Goal: Task Accomplishment & Management: Complete application form

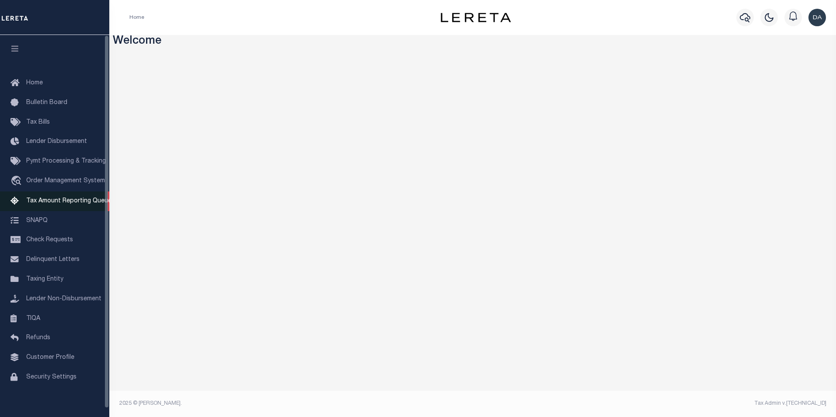
click at [47, 198] on link "Tax Amount Reporting Queue" at bounding box center [54, 201] width 109 height 20
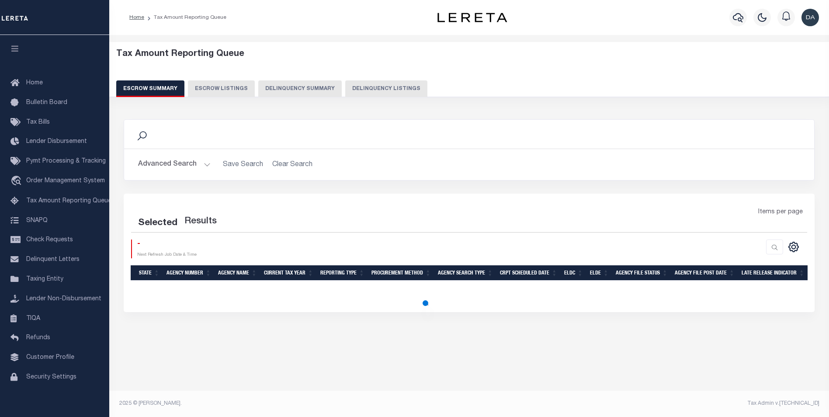
select select "100"
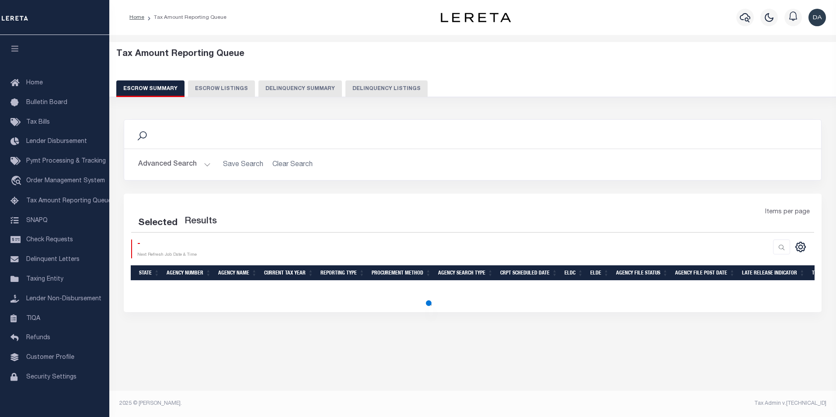
select select "100"
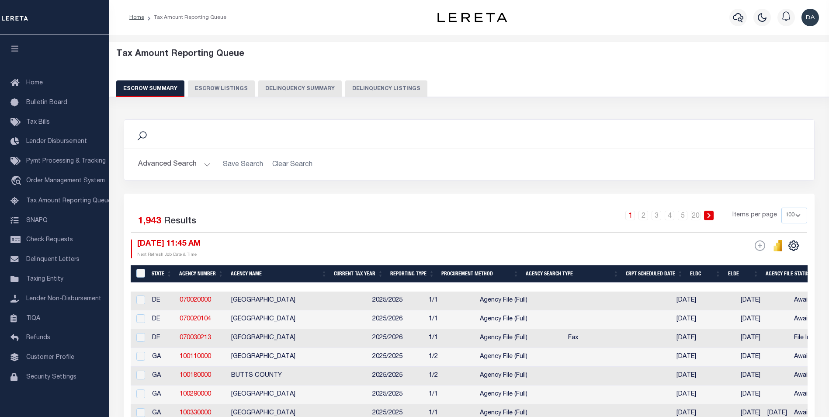
click at [302, 97] on div "Tax Amount Reporting Queue Escrow Summary Escrow Listings Delinquency Summary" at bounding box center [469, 76] width 737 height 69
click at [302, 87] on button "Delinquency Summary" at bounding box center [299, 88] width 83 height 17
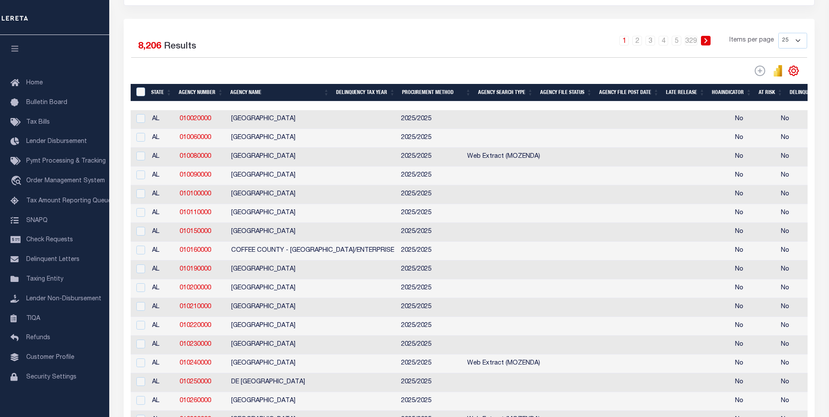
scroll to position [44, 0]
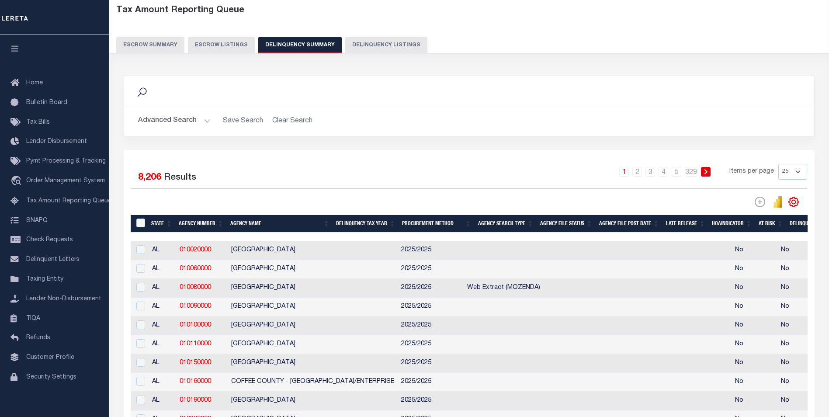
click at [181, 116] on button "Advanced Search" at bounding box center [174, 120] width 73 height 17
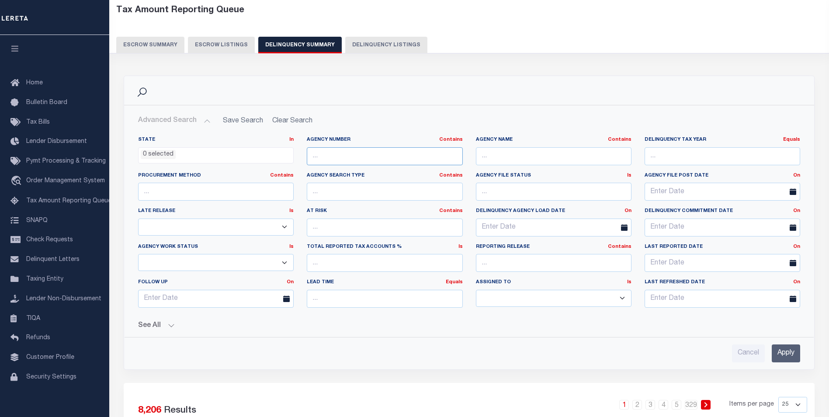
click at [367, 154] on input "text" at bounding box center [385, 156] width 156 height 18
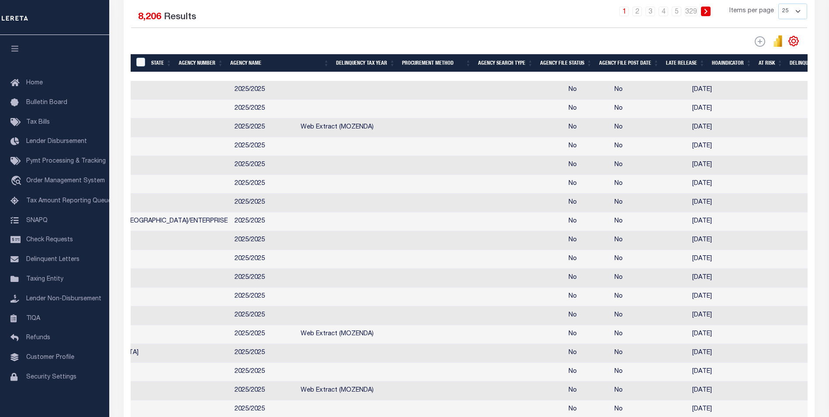
scroll to position [0, 831]
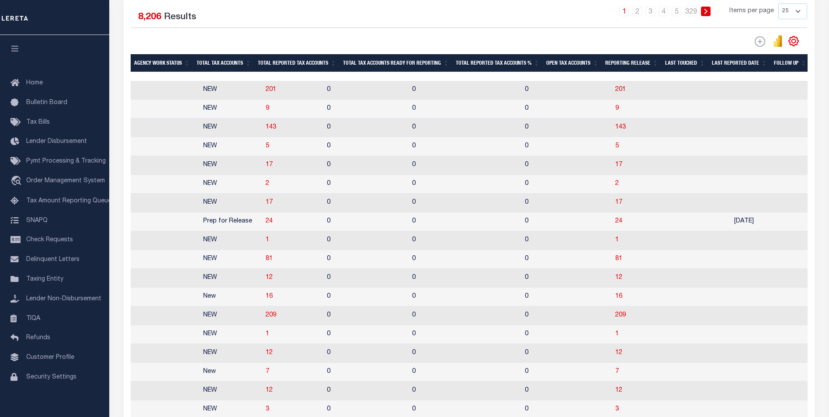
drag, startPoint x: 353, startPoint y: 283, endPoint x: 518, endPoint y: 279, distance: 164.8
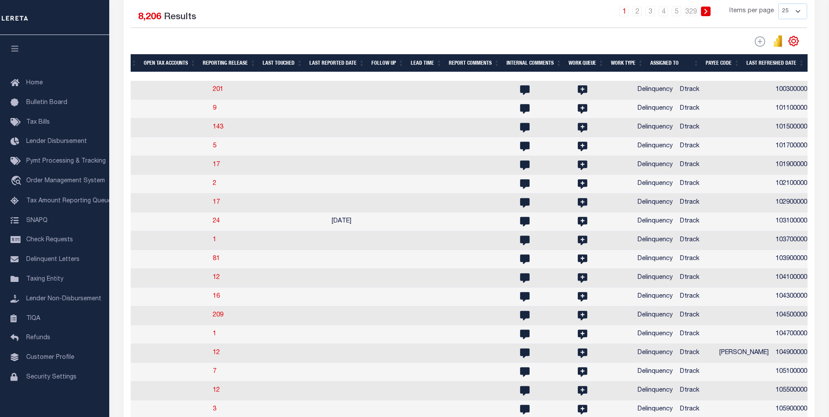
scroll to position [0, 1106]
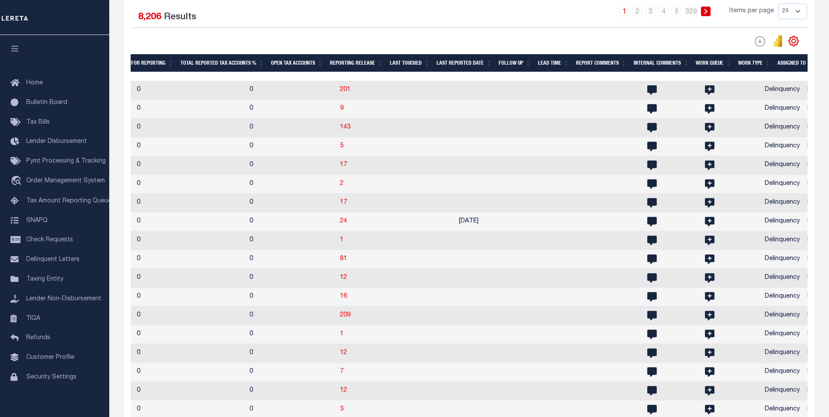
drag, startPoint x: 350, startPoint y: 229, endPoint x: 243, endPoint y: 244, distance: 107.4
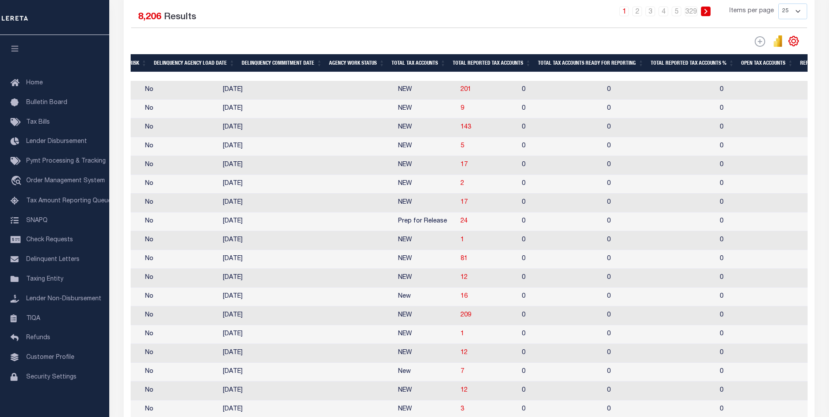
click at [457, 189] on td "2" at bounding box center [487, 184] width 61 height 19
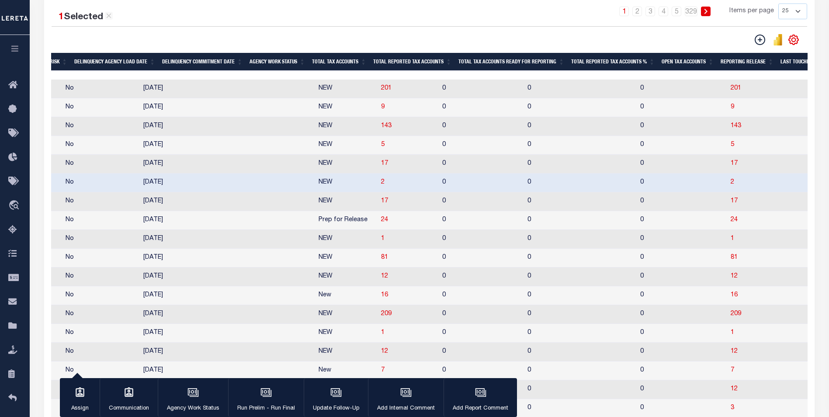
click at [378, 188] on td "2" at bounding box center [408, 183] width 61 height 19
checkbox input "false"
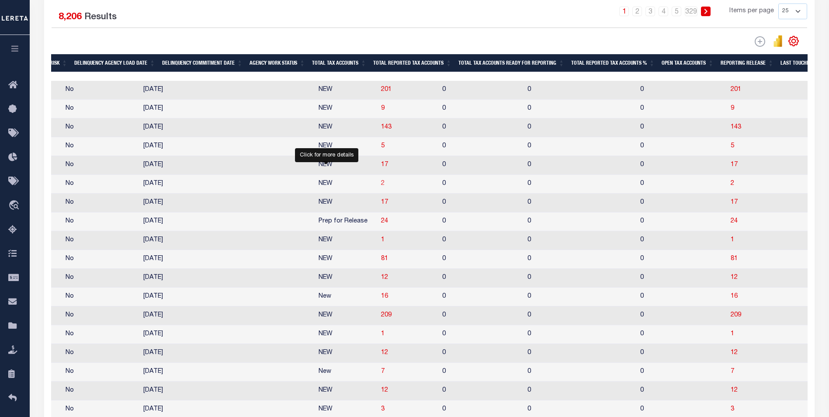
click at [381, 187] on span "2" at bounding box center [382, 184] width 3 height 6
select select "100"
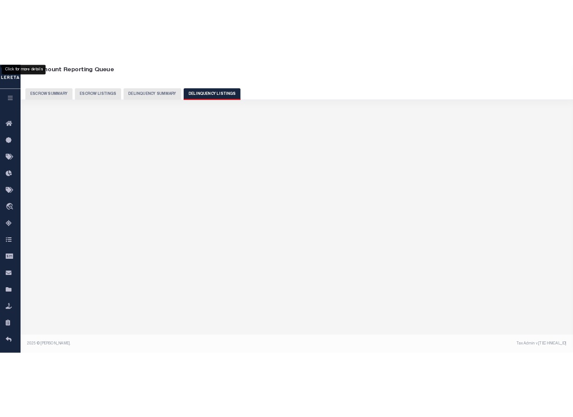
scroll to position [46, 0]
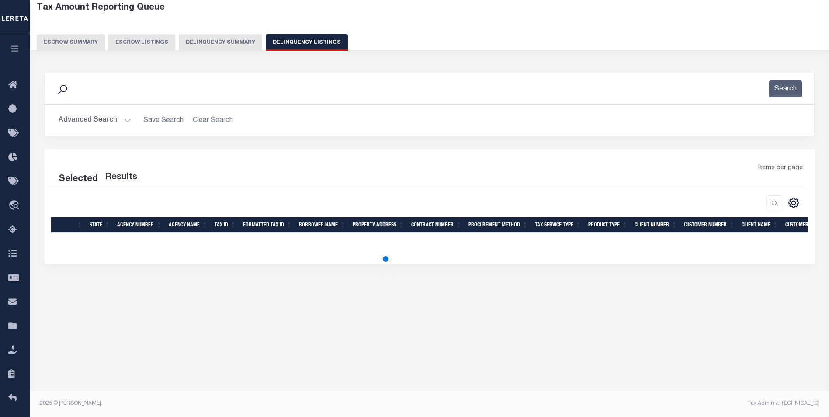
select select "100"
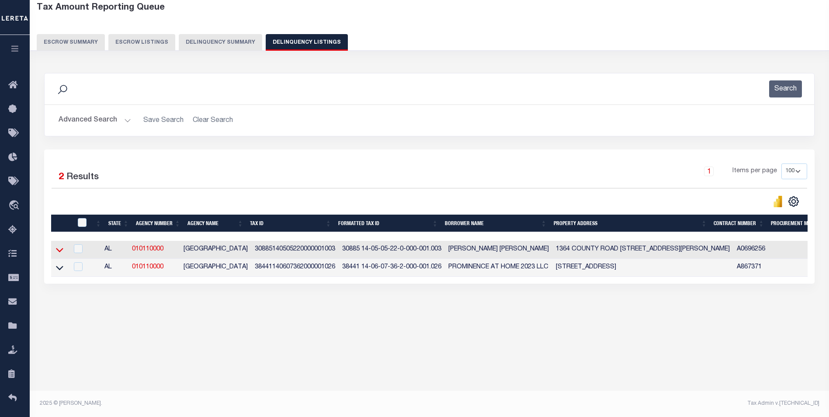
click at [57, 252] on icon at bounding box center [59, 249] width 7 height 9
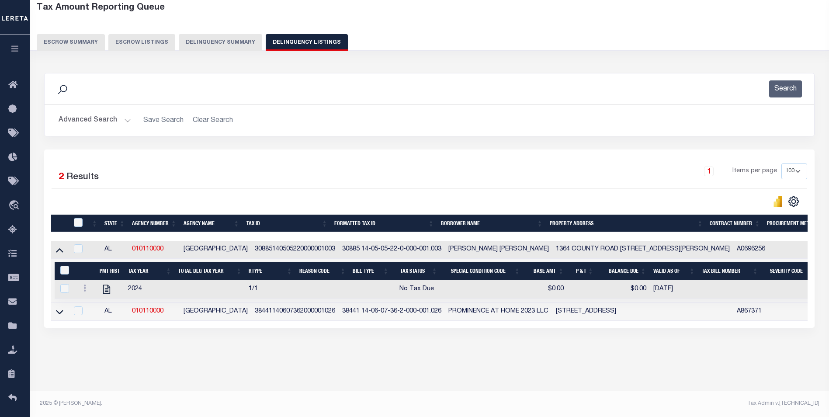
click at [82, 295] on div at bounding box center [86, 289] width 13 height 10
checkbox input "true"
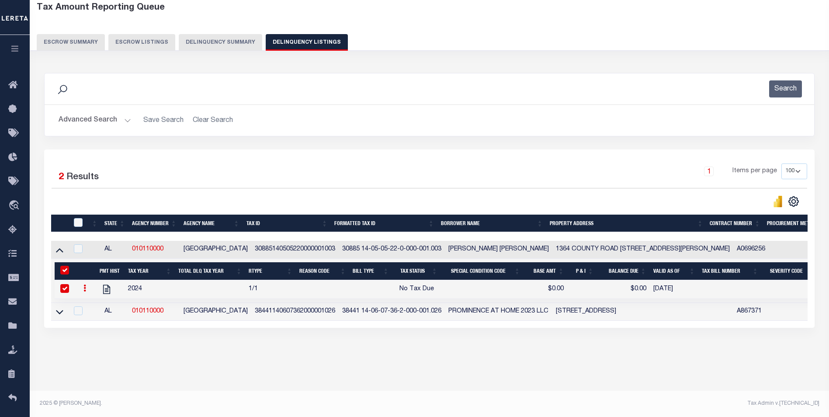
click at [84, 292] on icon at bounding box center [84, 288] width 3 height 7
click at [99, 316] on link "" at bounding box center [95, 317] width 30 height 14
select select "NTX"
select select
type input "$0.00"
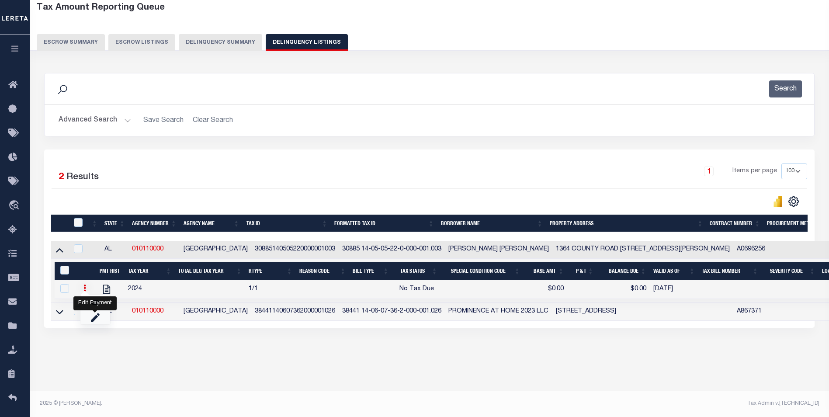
type input "$0.00"
type input "[DATE]"
checkbox input "false"
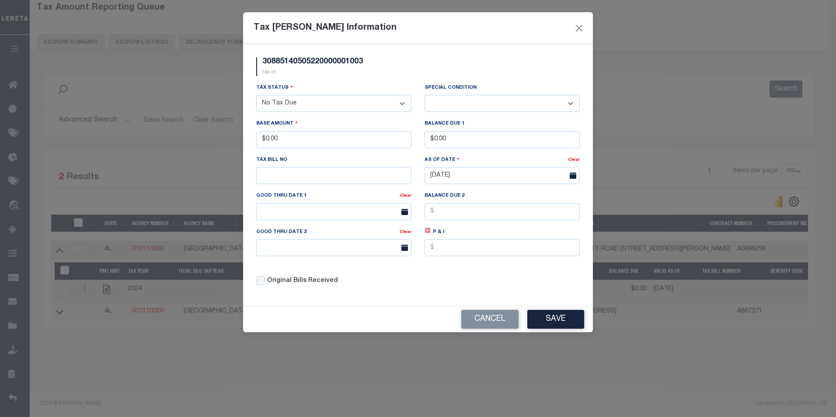
click at [320, 107] on select "- Select Status - Open Due/Unpaid Paid Incomplete No Tax Due Internal Refund Pr…" at bounding box center [333, 103] width 155 height 17
click at [455, 150] on div "Balance Due 1 $0.00" at bounding box center [502, 137] width 168 height 36
click at [456, 142] on input "$0.00" at bounding box center [501, 139] width 155 height 17
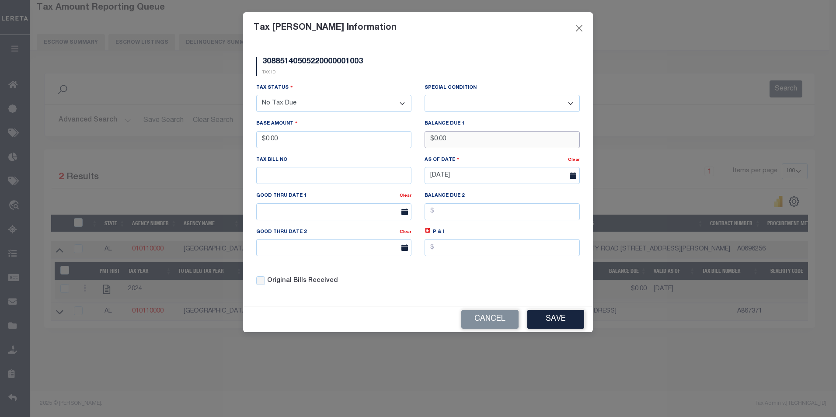
click at [456, 142] on input "$0.00" at bounding box center [501, 139] width 155 height 17
click at [557, 320] on button "Save" at bounding box center [555, 319] width 57 height 19
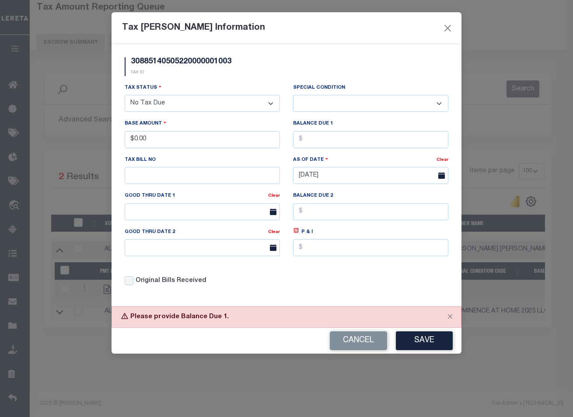
click at [426, 342] on button "Save" at bounding box center [424, 340] width 57 height 19
click at [420, 346] on button "Save" at bounding box center [424, 340] width 57 height 19
drag, startPoint x: 129, startPoint y: 318, endPoint x: 219, endPoint y: 320, distance: 90.1
click at [219, 320] on div "Please provide Balance Due 1." at bounding box center [286, 316] width 350 height 21
drag, startPoint x: 219, startPoint y: 320, endPoint x: 205, endPoint y: 320, distance: 14.4
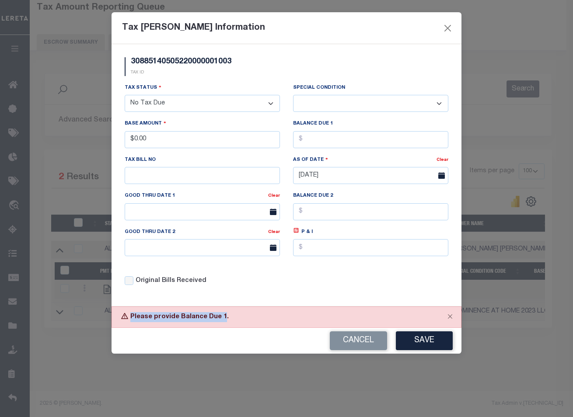
copy div "Please provide Balance Due 1"
click at [425, 346] on button "Save" at bounding box center [424, 340] width 57 height 19
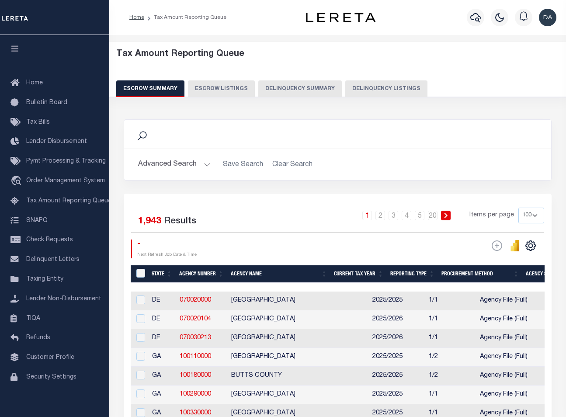
select select "100"
click at [316, 91] on button "Delinquency Summary" at bounding box center [299, 88] width 83 height 17
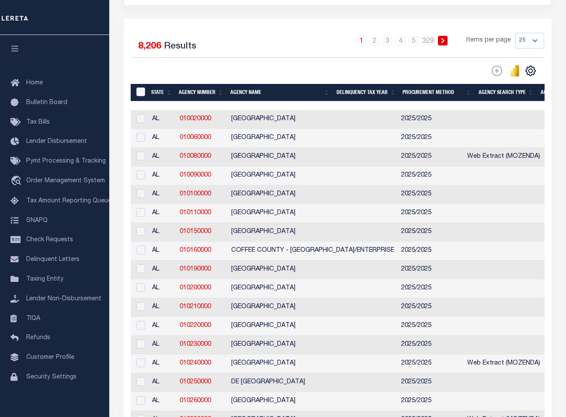
scroll to position [0, 687]
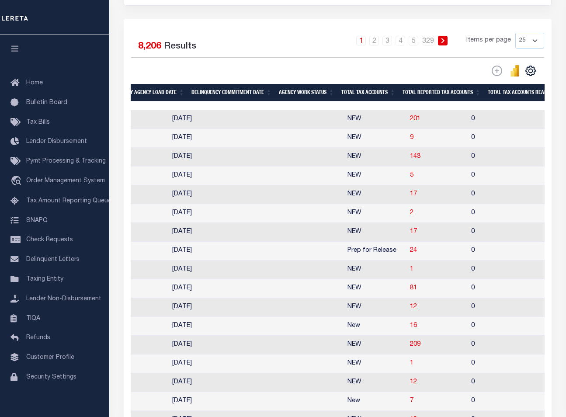
drag, startPoint x: 338, startPoint y: 266, endPoint x: 399, endPoint y: 260, distance: 61.0
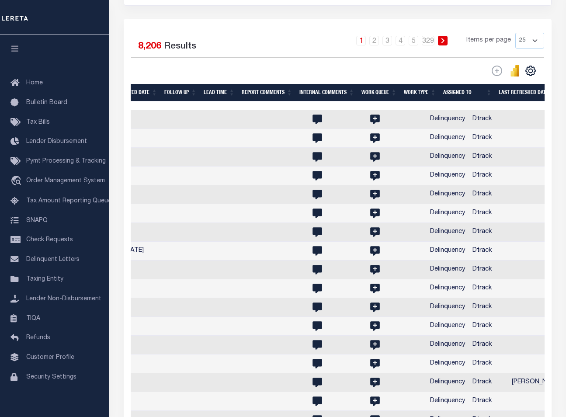
scroll to position [0, 1456]
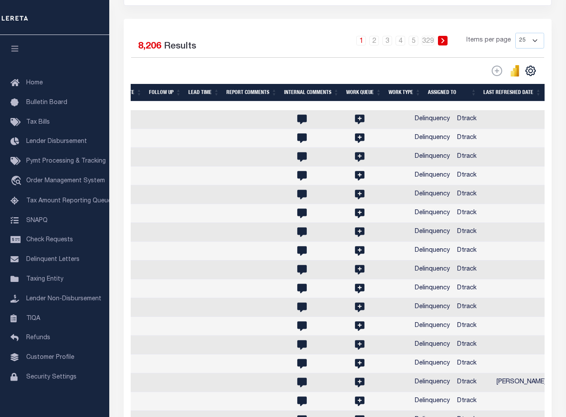
drag, startPoint x: 354, startPoint y: 261, endPoint x: 431, endPoint y: 261, distance: 76.5
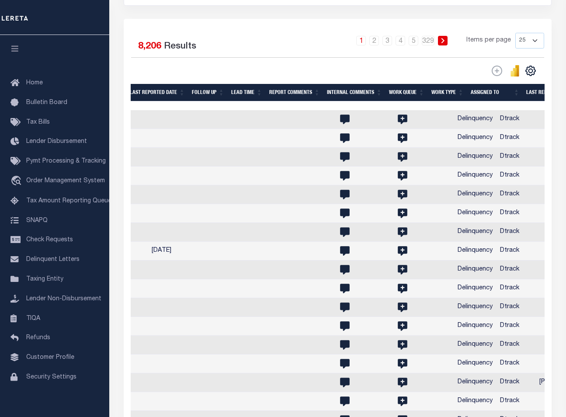
scroll to position [0, 1186]
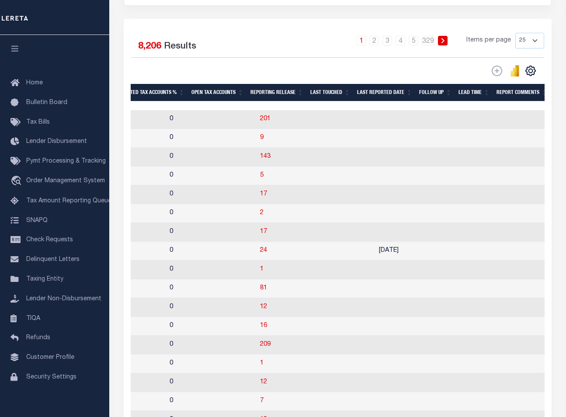
drag, startPoint x: 421, startPoint y: 260, endPoint x: 257, endPoint y: 263, distance: 164.8
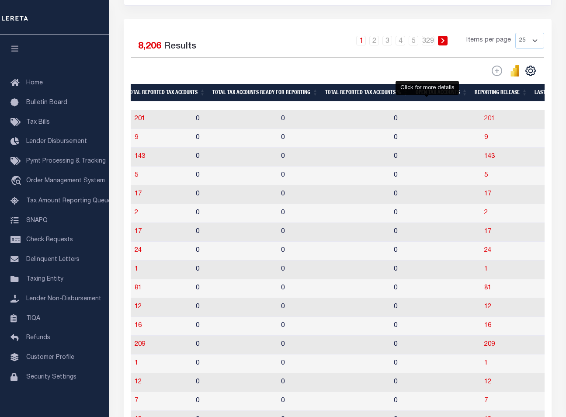
click at [484, 122] on span "201" at bounding box center [489, 119] width 10 height 6
select select "100"
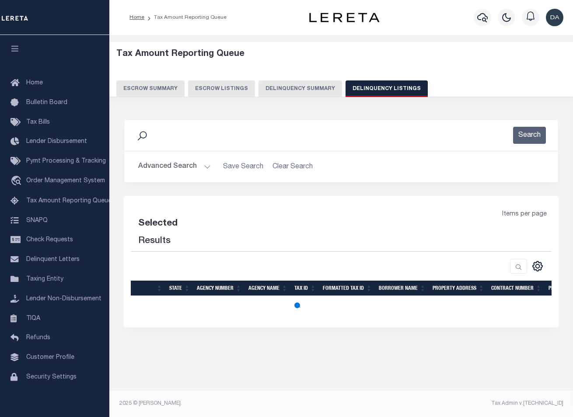
select select "100"
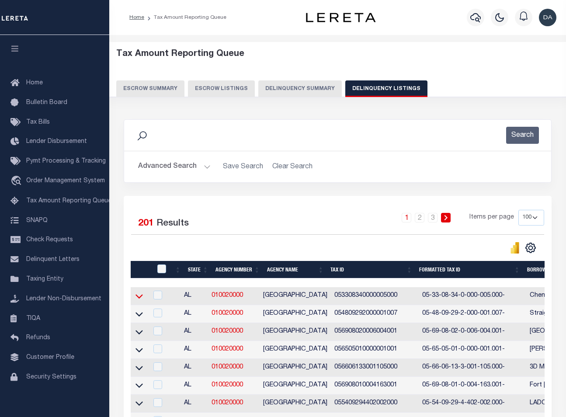
click at [141, 294] on icon at bounding box center [138, 296] width 7 height 9
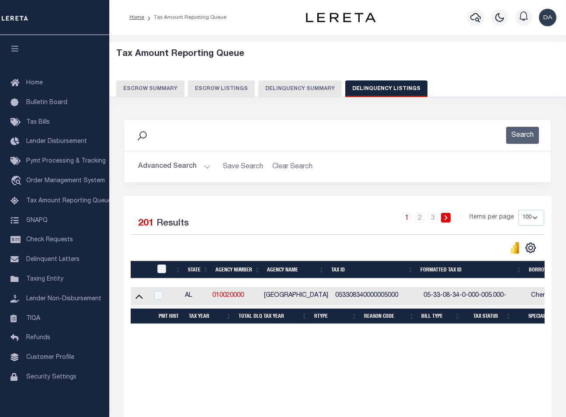
scroll to position [131, 0]
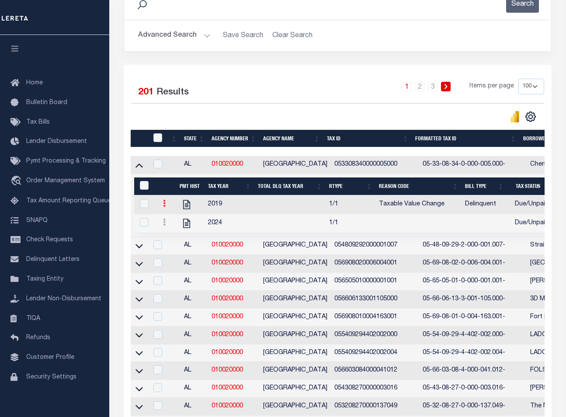
click at [163, 207] on icon at bounding box center [164, 203] width 3 height 7
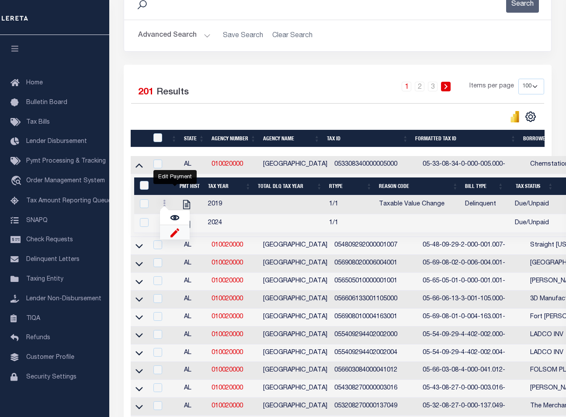
click at [171, 235] on img "" at bounding box center [174, 232] width 9 height 9
select select "DUE"
select select
type input "$100.00"
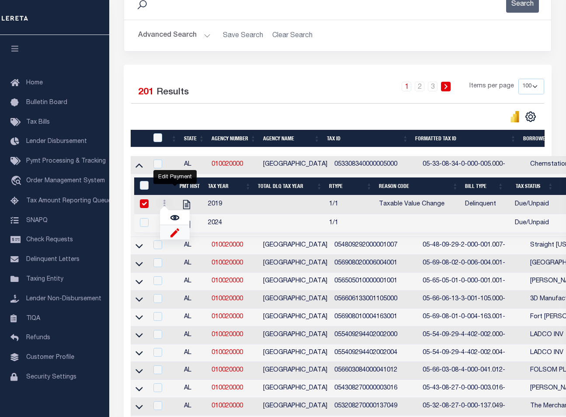
type input "[DATE]"
checkbox input "true"
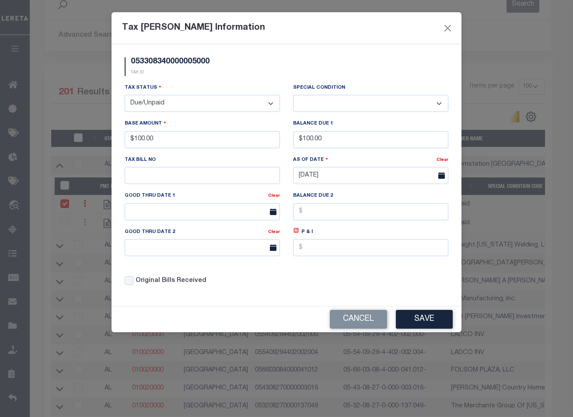
click at [217, 102] on select "- Select Status - Open Due/Unpaid Paid Incomplete No Tax Due Internal Refund Pr…" at bounding box center [202, 103] width 155 height 17
select select "NTX"
click at [125, 95] on select "- Select Status - Open Due/Unpaid Paid Incomplete No Tax Due Internal Refund Pr…" at bounding box center [202, 103] width 155 height 17
select select "0"
click at [330, 142] on input "$100.00" at bounding box center [370, 139] width 155 height 17
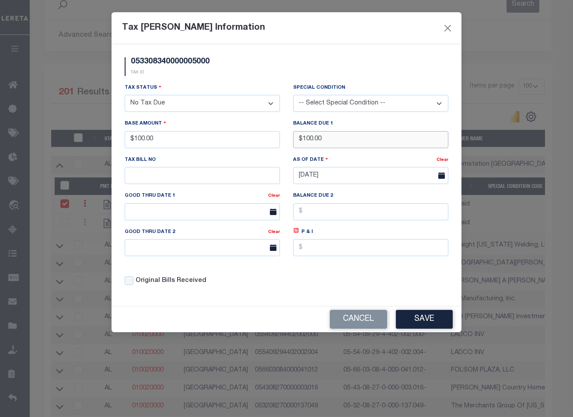
click at [330, 142] on input "$100.00" at bounding box center [370, 139] width 155 height 17
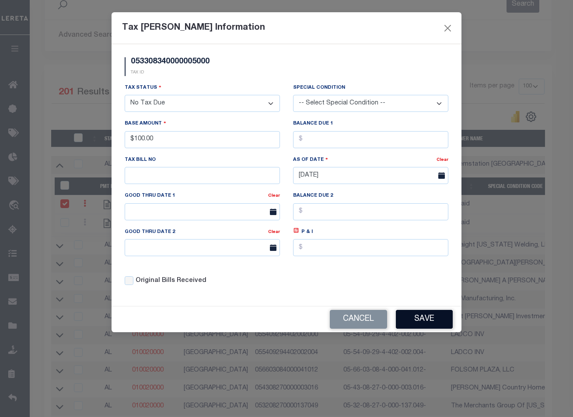
click at [433, 317] on button "Save" at bounding box center [424, 319] width 57 height 19
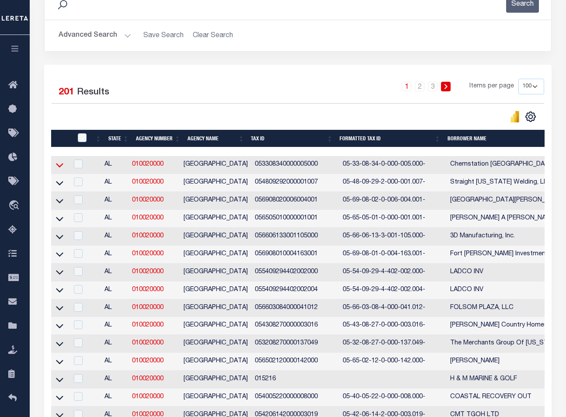
click at [60, 167] on icon at bounding box center [59, 164] width 7 height 9
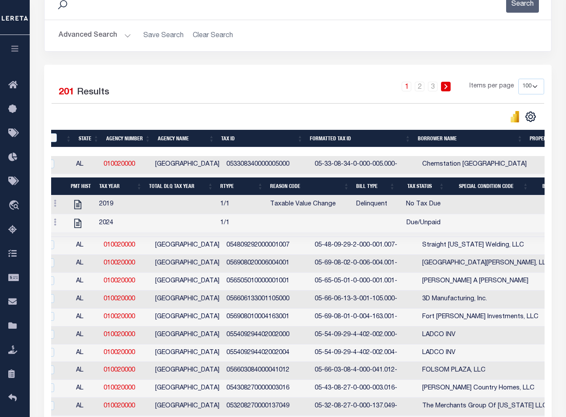
scroll to position [0, 52]
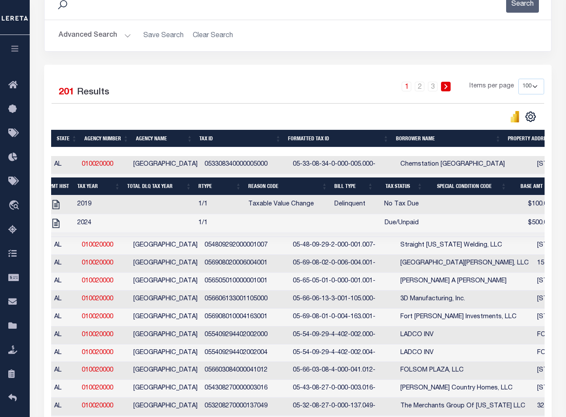
drag, startPoint x: 334, startPoint y: 235, endPoint x: 365, endPoint y: 234, distance: 31.0
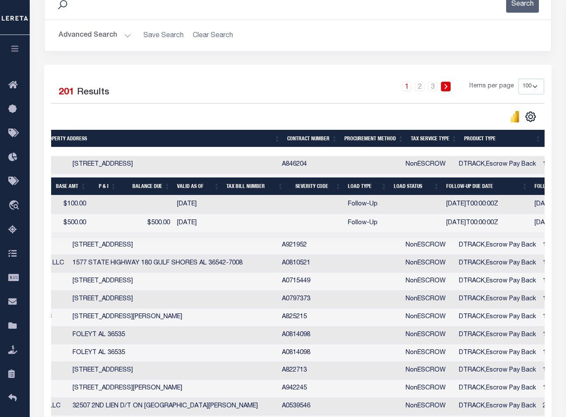
drag, startPoint x: 368, startPoint y: 232, endPoint x: 392, endPoint y: 233, distance: 23.7
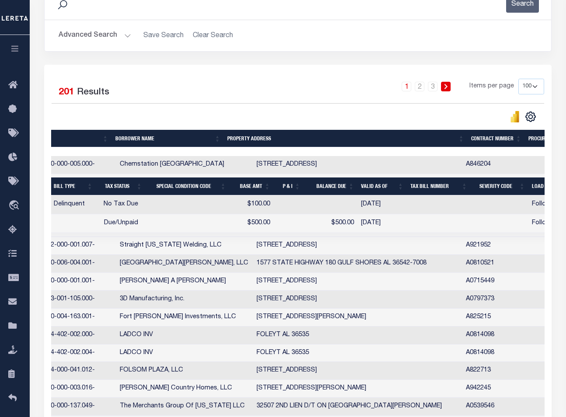
drag, startPoint x: 358, startPoint y: 228, endPoint x: 313, endPoint y: 222, distance: 45.5
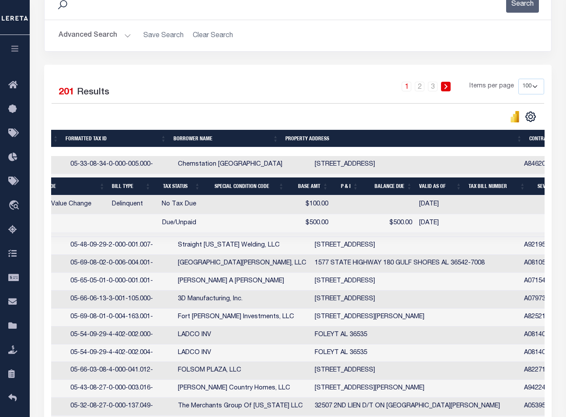
drag, startPoint x: 313, startPoint y: 222, endPoint x: 273, endPoint y: 219, distance: 40.7
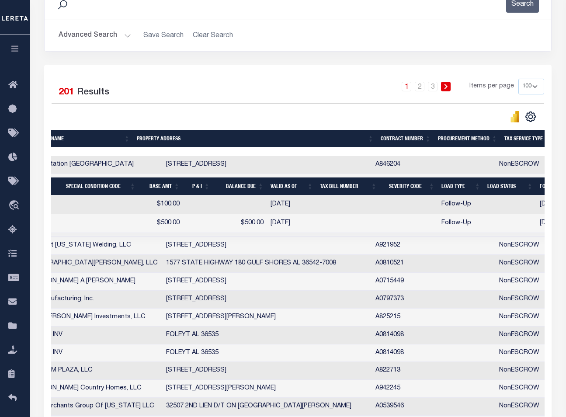
drag, startPoint x: 345, startPoint y: 225, endPoint x: 410, endPoint y: 235, distance: 65.5
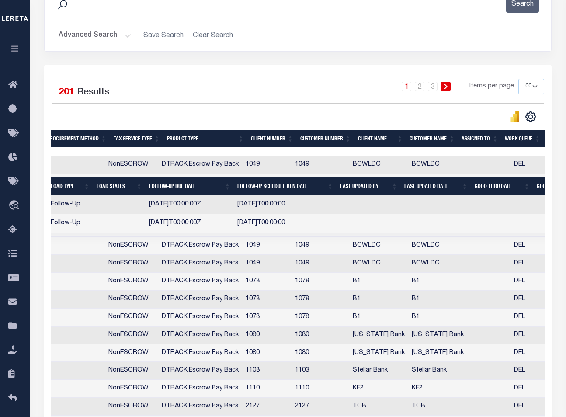
drag, startPoint x: 384, startPoint y: 224, endPoint x: 459, endPoint y: 224, distance: 74.7
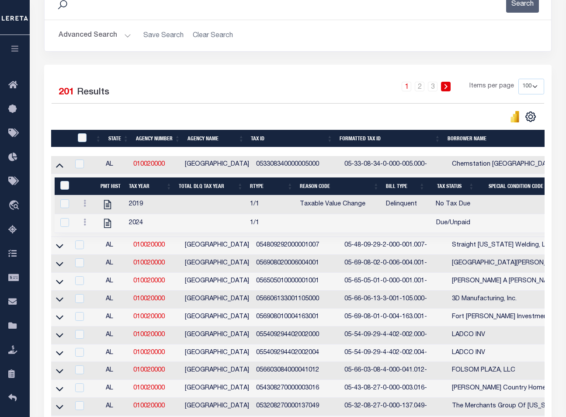
drag, startPoint x: 427, startPoint y: 221, endPoint x: 276, endPoint y: 236, distance: 151.1
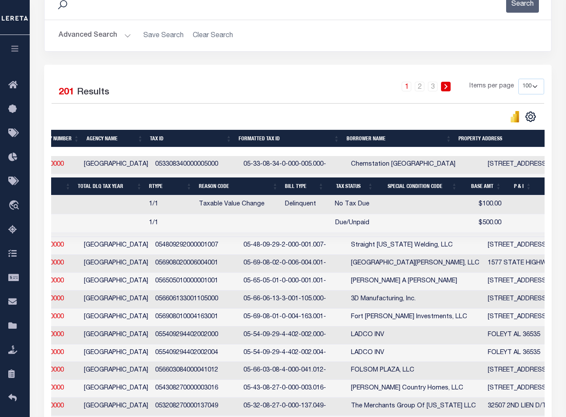
drag, startPoint x: 284, startPoint y: 227, endPoint x: 343, endPoint y: 226, distance: 59.0
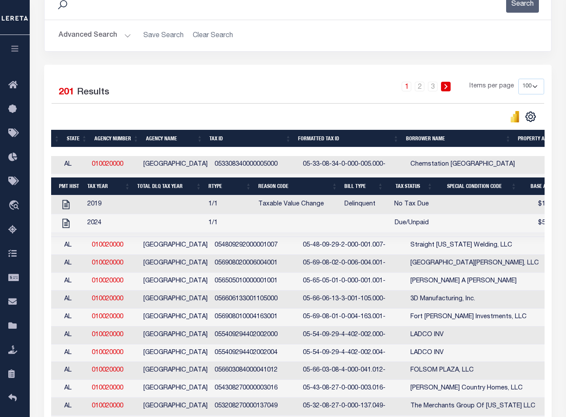
scroll to position [0, 0]
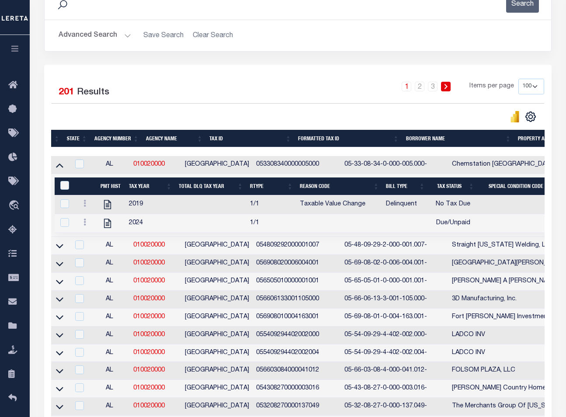
drag, startPoint x: 291, startPoint y: 229, endPoint x: 144, endPoint y: 220, distance: 147.5
click at [87, 208] on link at bounding box center [85, 204] width 10 height 7
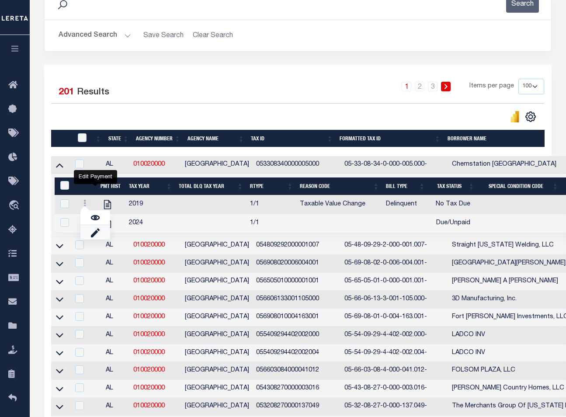
click at [100, 233] on link "" at bounding box center [95, 232] width 30 height 14
select select "NTX"
type input "$100.00"
checkbox input "true"
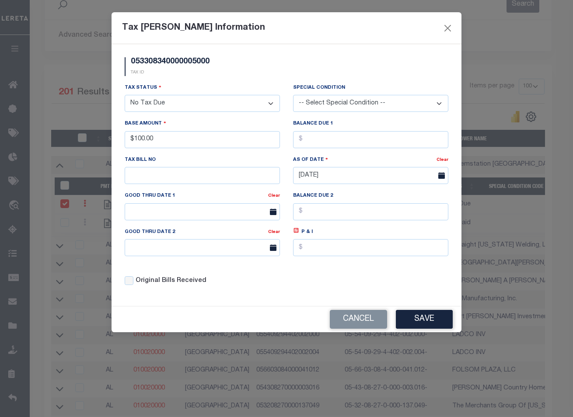
click at [210, 103] on select "- Select Status - Open Due/Unpaid Paid Incomplete No Tax Due Internal Refund Pr…" at bounding box center [202, 103] width 155 height 17
select select "INC"
click at [125, 95] on select "- Select Status - Open Due/Unpaid Paid Incomplete No Tax Due Internal Refund Pr…" at bounding box center [202, 103] width 155 height 17
click at [444, 321] on button "Save" at bounding box center [424, 319] width 57 height 19
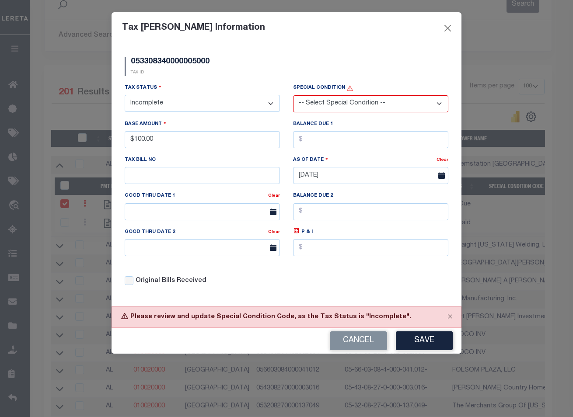
click at [214, 107] on select "- Select Status - Open Due/Unpaid Paid Incomplete No Tax Due Internal Refund Pr…" at bounding box center [202, 103] width 155 height 17
click at [317, 111] on select "-- Select Special Condition -- 3RD PARTY TAX LIEN AGENCY TAX LIEN (A.K.A Inside…" at bounding box center [370, 103] width 155 height 17
select select "20"
click at [293, 95] on select "-- Select Special Condition -- 3RD PARTY TAX LIEN AGENCY TAX LIEN (A.K.A Inside…" at bounding box center [370, 103] width 155 height 17
click at [431, 336] on button "Save" at bounding box center [424, 340] width 57 height 19
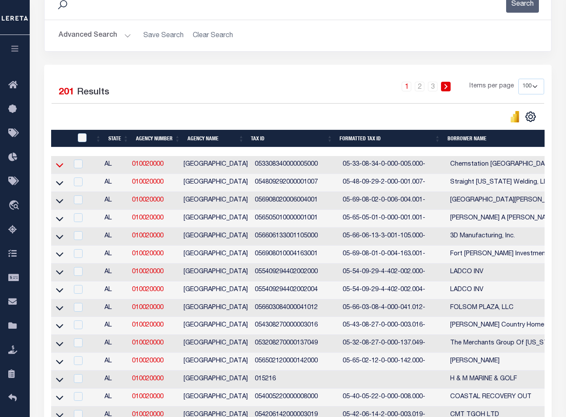
click at [59, 163] on icon at bounding box center [59, 164] width 7 height 9
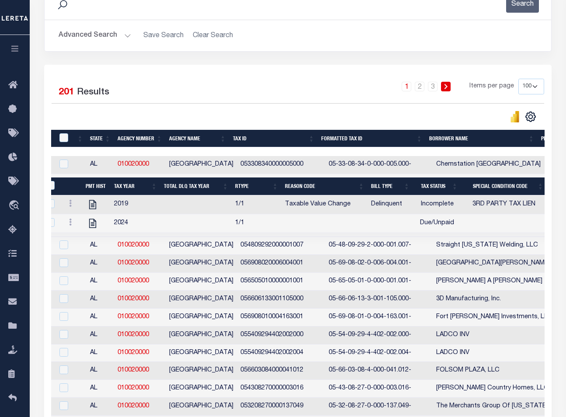
scroll to position [0, 237]
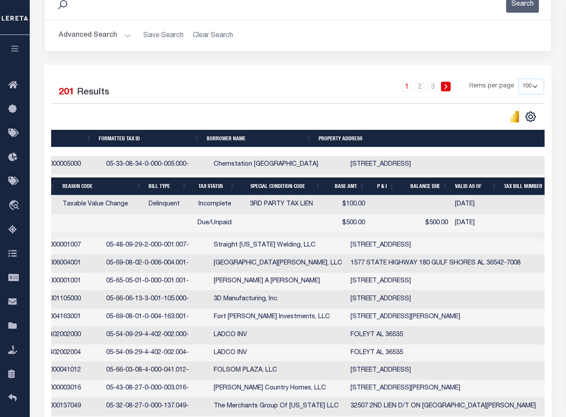
drag, startPoint x: 195, startPoint y: 210, endPoint x: 291, endPoint y: 216, distance: 95.9
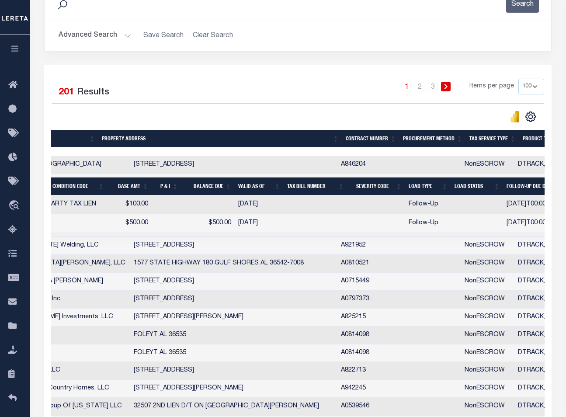
scroll to position [0, 217]
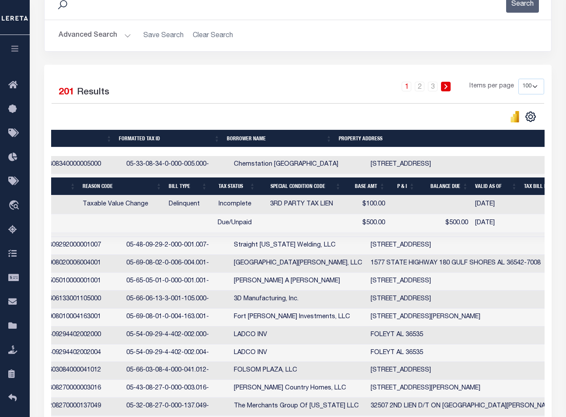
drag, startPoint x: 297, startPoint y: 217, endPoint x: 185, endPoint y: 212, distance: 112.5
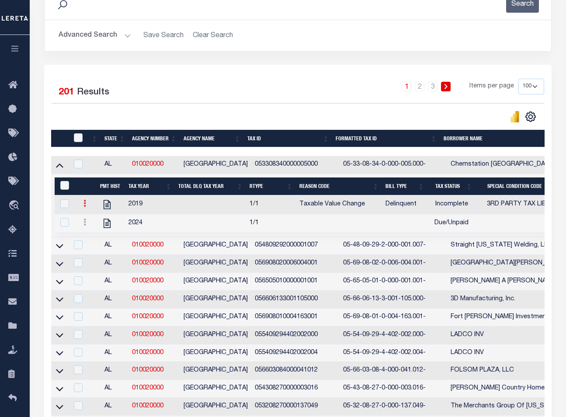
click at [88, 208] on link at bounding box center [85, 204] width 10 height 7
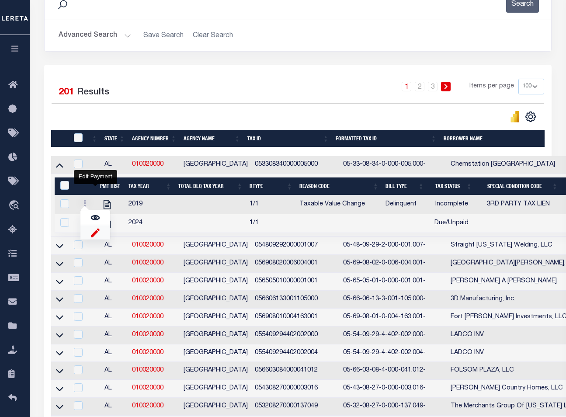
click at [98, 233] on img "" at bounding box center [95, 232] width 9 height 9
select select "INC"
select select "20"
type input "$100.00"
checkbox input "true"
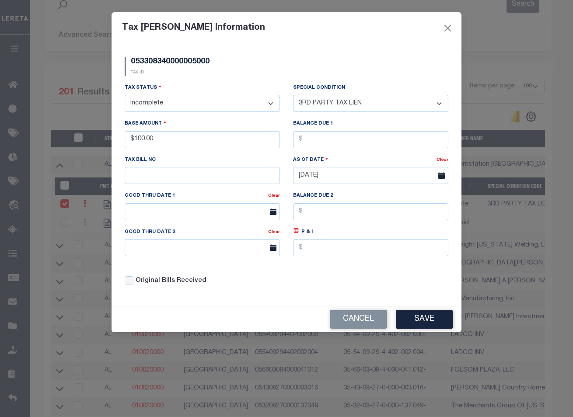
click at [337, 107] on select "-- Select Special Condition -- 3RD PARTY TAX LIEN AGENCY TAX LIEN (A.K.A Inside…" at bounding box center [370, 103] width 155 height 17
click at [190, 105] on select "- Select Status - Open Due/Unpaid Paid Incomplete No Tax Due Internal Refund Pr…" at bounding box center [202, 103] width 155 height 17
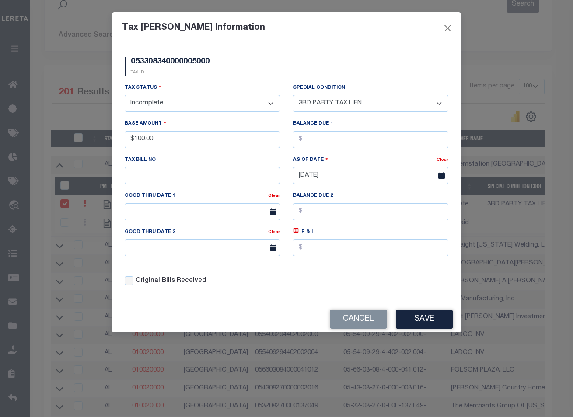
select select "OP2"
click at [125, 95] on select "- Select Status - Open Due/Unpaid Paid Incomplete No Tax Due Internal Refund Pr…" at bounding box center [202, 103] width 155 height 17
select select "0"
click at [429, 309] on div "Cancel Save" at bounding box center [286, 319] width 350 height 26
click at [436, 316] on button "Save" at bounding box center [424, 319] width 57 height 19
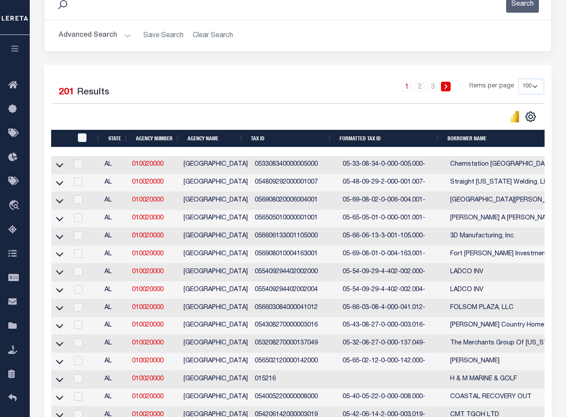
click at [55, 167] on link at bounding box center [60, 164] width 10 height 6
click at [62, 167] on icon at bounding box center [59, 165] width 7 height 4
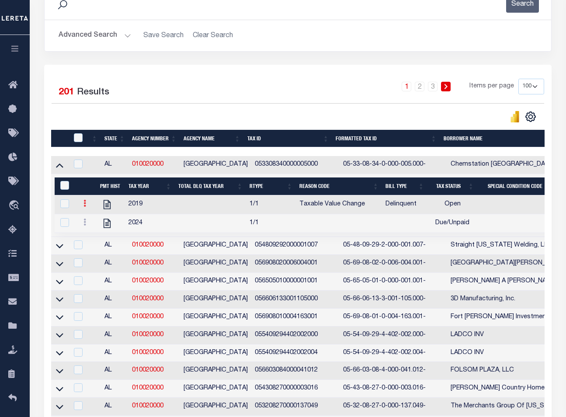
click at [84, 207] on icon at bounding box center [84, 203] width 3 height 7
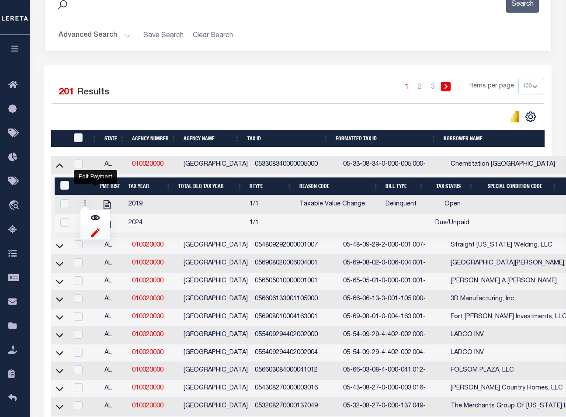
click at [93, 237] on img "" at bounding box center [95, 232] width 9 height 9
select select "OP2"
type input "$100.00"
checkbox input "true"
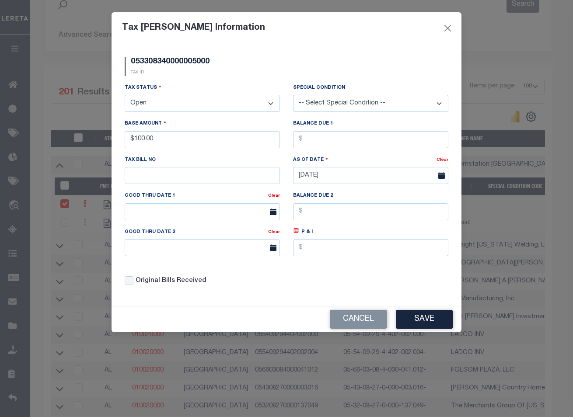
click at [199, 108] on select "- Select Status - Open Due/Unpaid Paid Incomplete No Tax Due Internal Refund Pr…" at bounding box center [202, 103] width 155 height 17
select select "DUE"
click at [125, 95] on select "- Select Status - Open Due/Unpaid Paid Incomplete No Tax Due Internal Refund Pr…" at bounding box center [202, 103] width 155 height 17
click at [407, 310] on div "Cancel Save" at bounding box center [286, 319] width 350 height 26
click at [418, 316] on button "Save" at bounding box center [424, 319] width 57 height 19
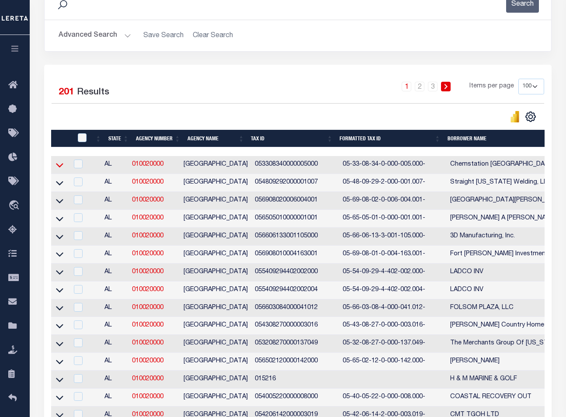
click at [59, 164] on icon at bounding box center [59, 164] width 7 height 9
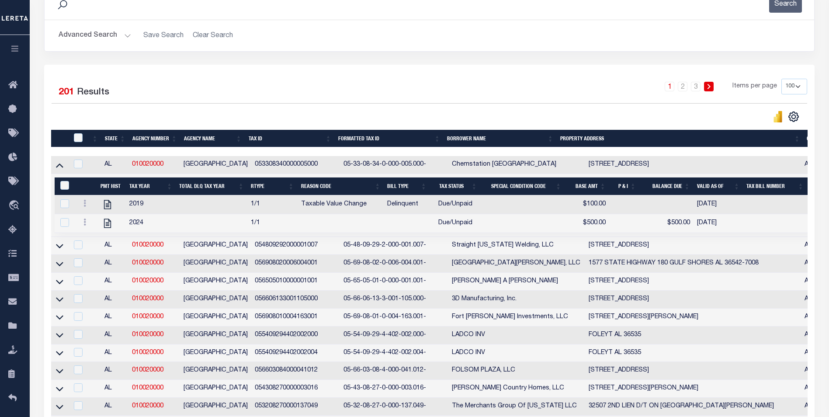
scroll to position [0, 220]
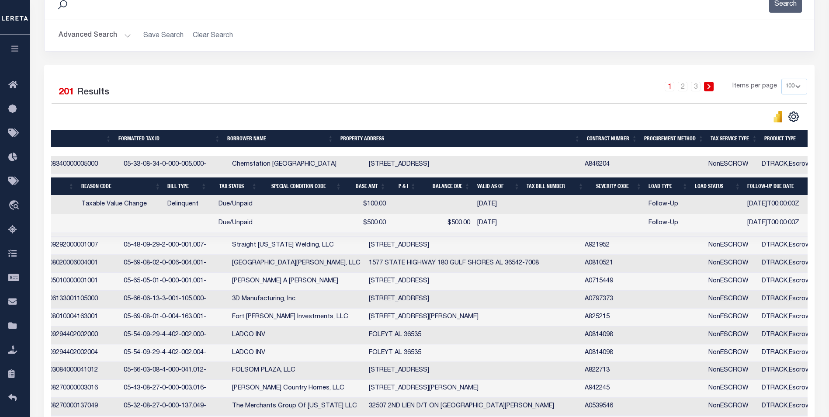
drag, startPoint x: 327, startPoint y: 281, endPoint x: 470, endPoint y: 272, distance: 144.1
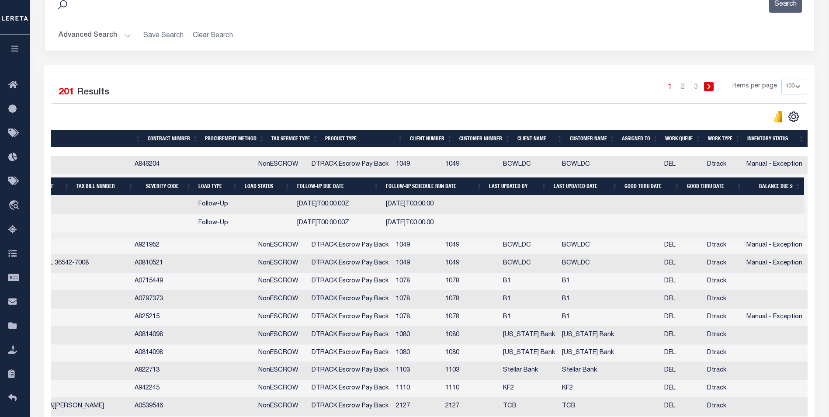
drag, startPoint x: 402, startPoint y: 267, endPoint x: 560, endPoint y: 264, distance: 157.8
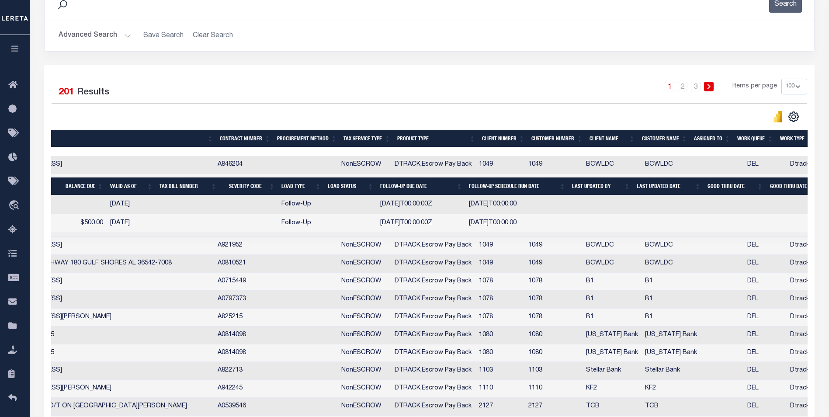
scroll to position [0, 0]
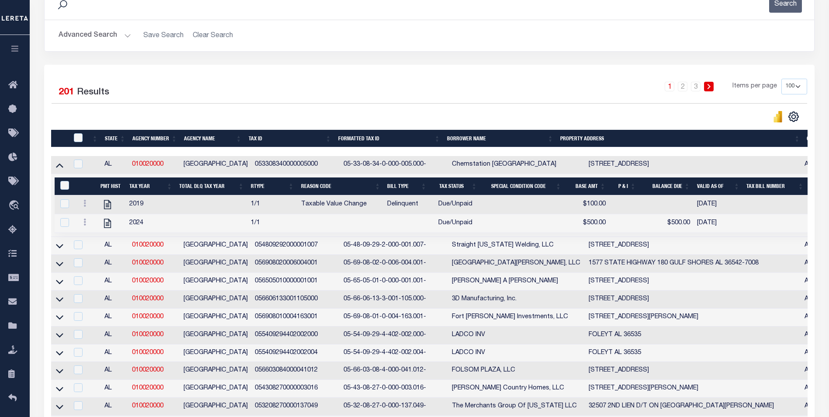
drag, startPoint x: 404, startPoint y: 247, endPoint x: 254, endPoint y: 252, distance: 150.9
click at [83, 210] on div at bounding box center [87, 204] width 14 height 10
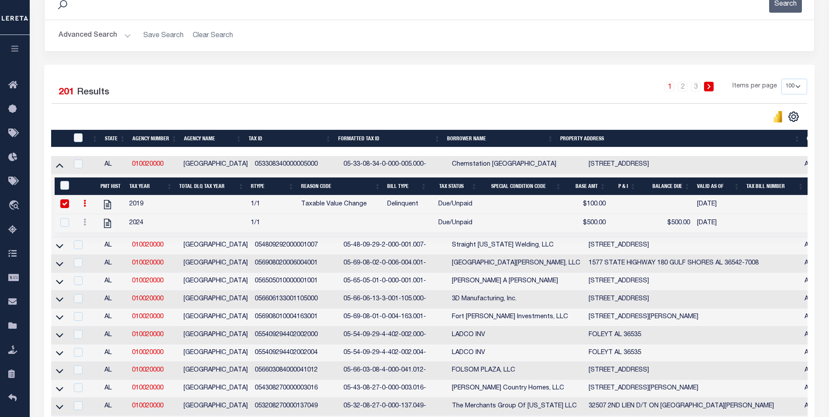
click at [76, 209] on td at bounding box center [86, 204] width 21 height 19
checkbox input "false"
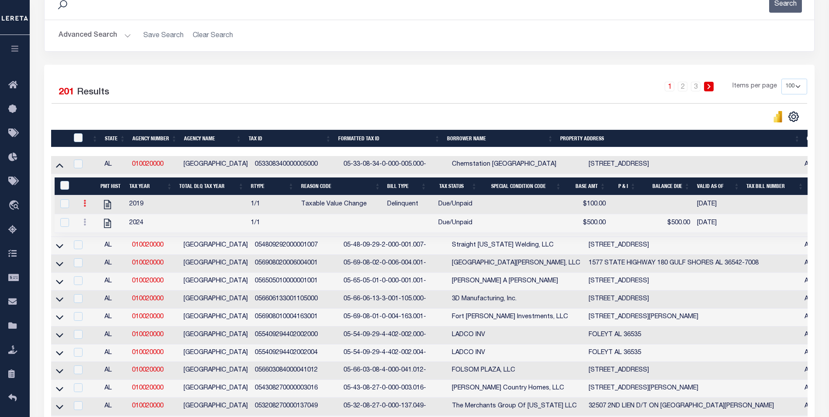
click at [88, 208] on link at bounding box center [85, 204] width 10 height 7
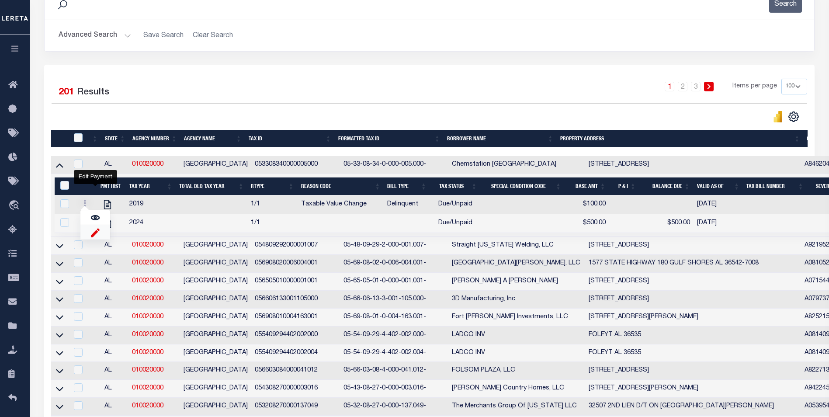
click at [93, 237] on img "" at bounding box center [95, 232] width 9 height 9
select select "DUE"
type input "$100.00"
checkbox input "true"
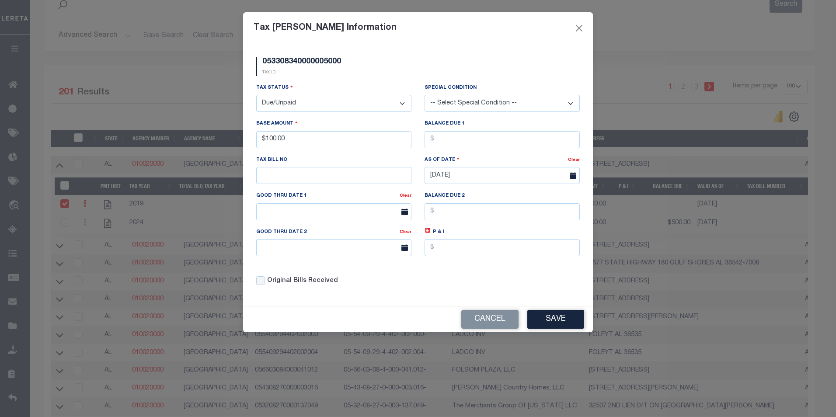
click at [315, 103] on select "- Select Status - Open Due/Unpaid Paid Incomplete No Tax Due Internal Refund Pr…" at bounding box center [333, 103] width 155 height 17
click at [300, 103] on select "- Select Status - Open Due/Unpaid Paid Incomplete No Tax Due Internal Refund Pr…" at bounding box center [333, 103] width 155 height 17
click at [299, 106] on select "- Select Status - Open Due/Unpaid Paid Incomplete No Tax Due Internal Refund Pr…" at bounding box center [333, 103] width 155 height 17
click at [291, 146] on input "$100.00" at bounding box center [333, 139] width 155 height 17
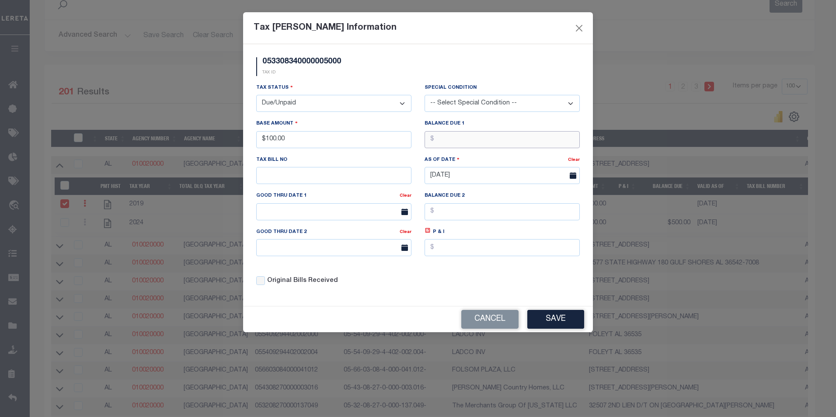
click at [499, 134] on input "text" at bounding box center [501, 139] width 155 height 17
click at [493, 309] on div "Cancel Save" at bounding box center [418, 319] width 350 height 26
click at [315, 105] on select "- Select Status - Open Due/Unpaid Paid Incomplete No Tax Due Internal Refund Pr…" at bounding box center [333, 103] width 155 height 17
click at [256, 95] on select "- Select Status - Open Due/Unpaid Paid Incomplete No Tax Due Internal Refund Pr…" at bounding box center [333, 103] width 155 height 17
click at [338, 99] on select "- Select Status - Open Due/Unpaid Paid Incomplete No Tax Due Internal Refund Pr…" at bounding box center [333, 103] width 155 height 17
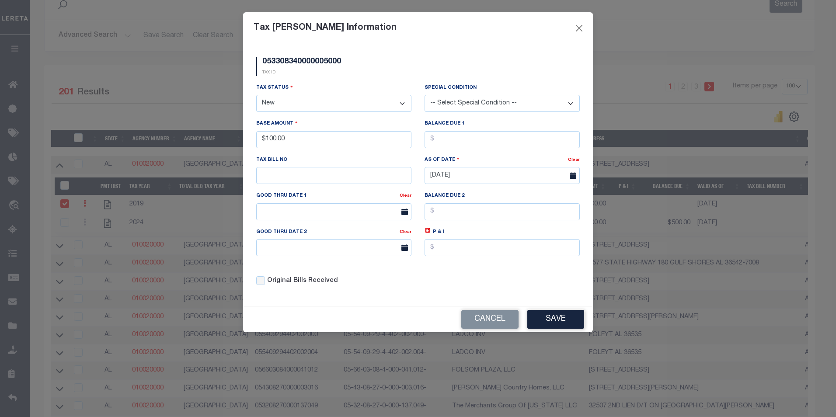
click at [403, 88] on div "Tax Status - Select Status - Open Due/Unpaid Paid Incomplete No Tax Due Interna…" at bounding box center [333, 97] width 155 height 29
click at [320, 107] on select "- Select Status - Open Due/Unpaid Paid Incomplete No Tax Due Internal Refund Pr…" at bounding box center [333, 103] width 155 height 17
select select "DUE"
click at [256, 95] on select "- Select Status - Open Due/Unpaid Paid Incomplete No Tax Due Internal Refund Pr…" at bounding box center [333, 103] width 155 height 17
click at [556, 321] on button "Save" at bounding box center [555, 319] width 57 height 19
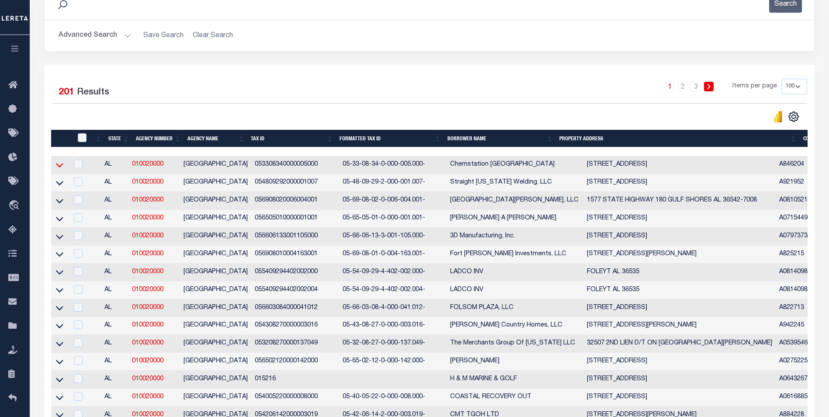
click at [63, 164] on icon at bounding box center [59, 164] width 7 height 9
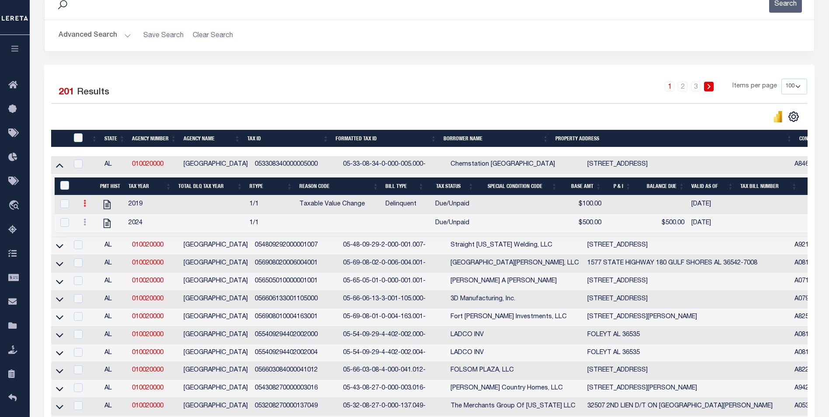
click at [89, 206] on link at bounding box center [85, 204] width 10 height 7
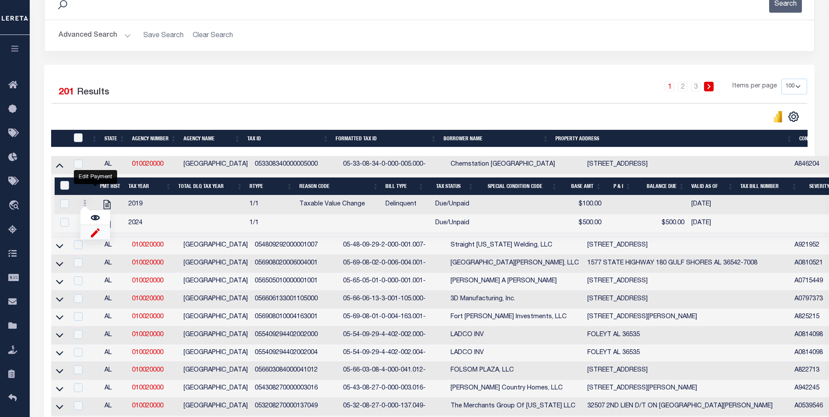
click at [94, 237] on img "" at bounding box center [95, 232] width 9 height 9
type input "$100.00"
checkbox input "true"
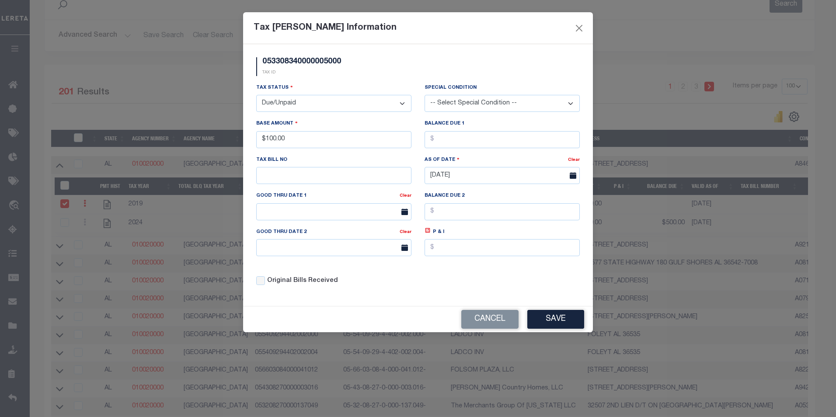
click at [343, 112] on select "- Select Status - Open Due/Unpaid Paid Incomplete No Tax Due Internal Refund Pr…" at bounding box center [333, 103] width 155 height 17
click at [256, 95] on select "- Select Status - Open Due/Unpaid Paid Incomplete No Tax Due Internal Refund Pr…" at bounding box center [333, 103] width 155 height 17
click at [558, 322] on button "Save" at bounding box center [555, 319] width 57 height 19
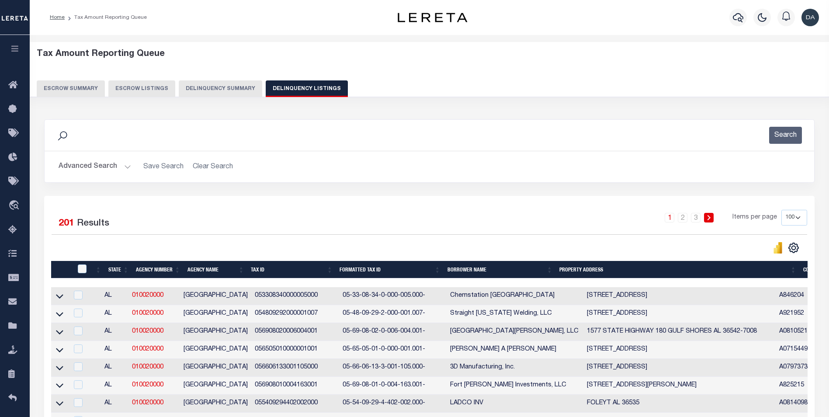
click at [212, 86] on button "Delinquency Summary" at bounding box center [220, 88] width 83 height 17
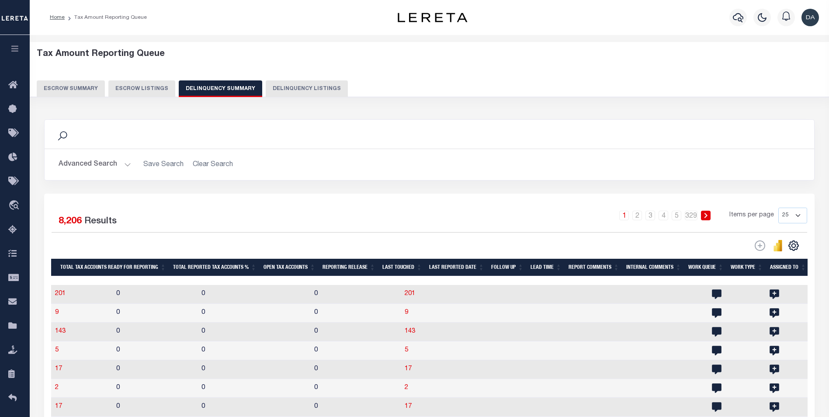
scroll to position [44, 0]
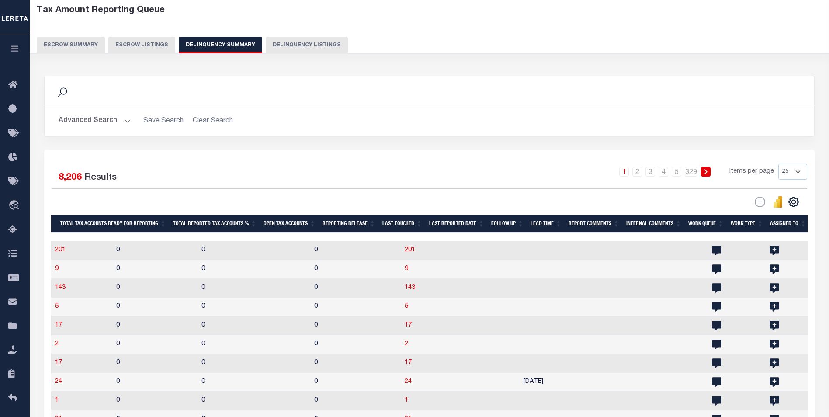
click at [112, 125] on button "Advanced Search" at bounding box center [95, 120] width 73 height 17
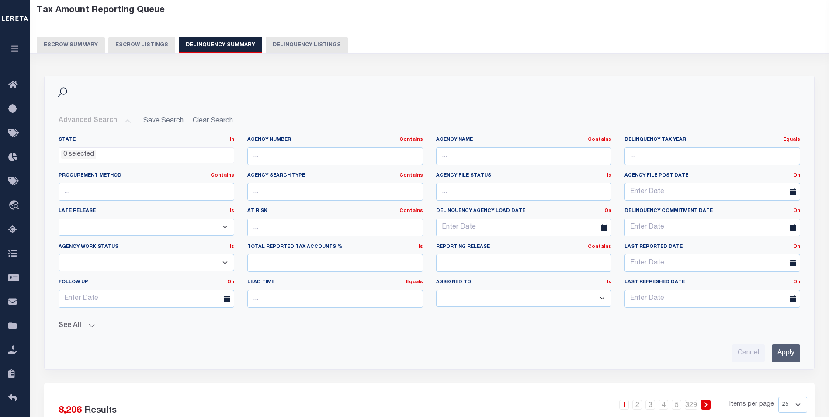
click at [85, 330] on div "State In In AK AL AR AZ CA CO CT DC DE FL GA GU HI IA ID IL IN KS KY LA MA MD M…" at bounding box center [430, 245] width 756 height 233
click at [77, 324] on button "See All" at bounding box center [430, 326] width 742 height 8
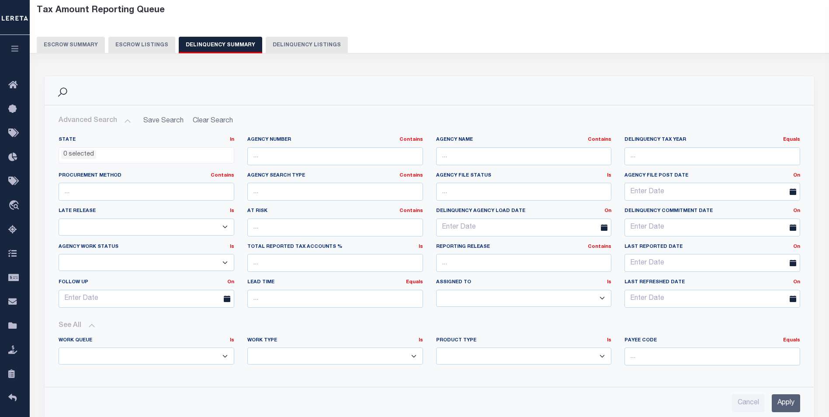
click at [298, 357] on select "Annual Delinquency Back Search Payment Status Check DTRACK" at bounding box center [335, 355] width 176 height 17
select select "AnnualDelinquency"
click at [247, 347] on select "Annual Delinquency Back Search Payment Status Check DTRACK" at bounding box center [335, 355] width 176 height 17
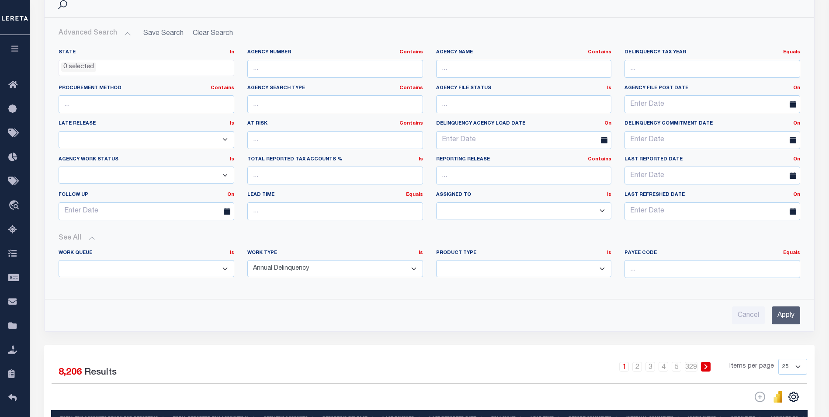
scroll to position [219, 0]
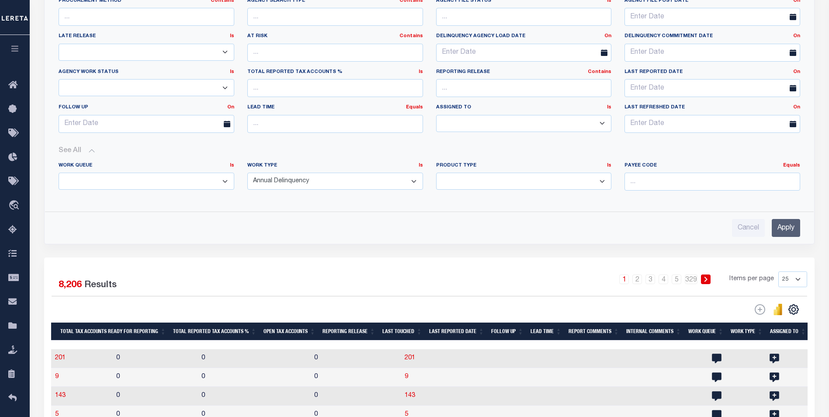
click at [566, 228] on input "Apply" at bounding box center [786, 228] width 28 height 18
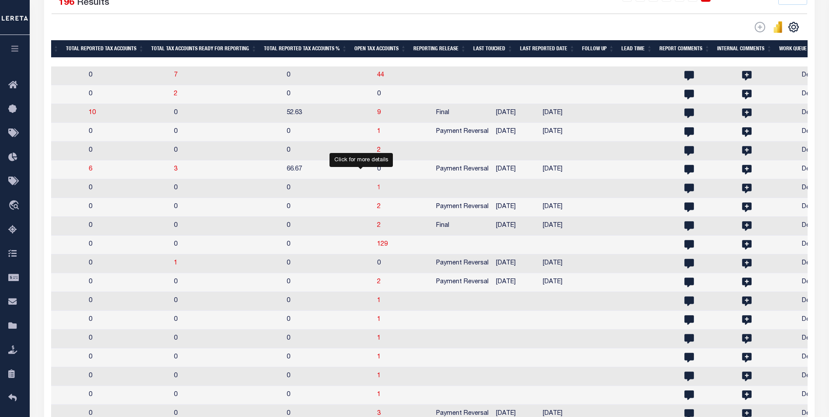
click at [377, 191] on span "1" at bounding box center [378, 188] width 3 height 6
select select "100"
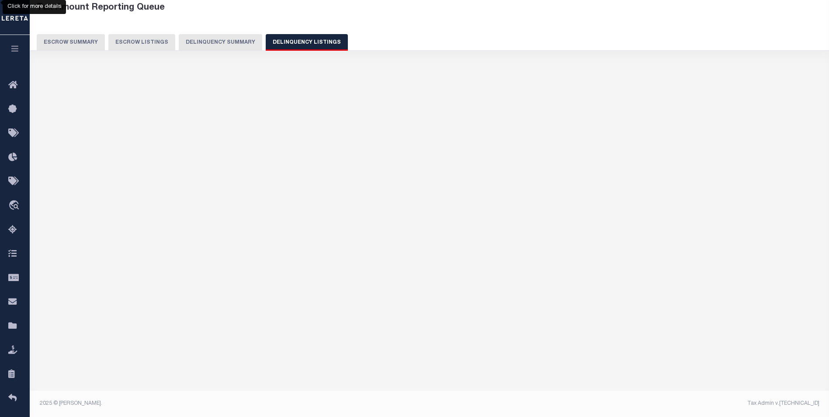
scroll to position [46, 0]
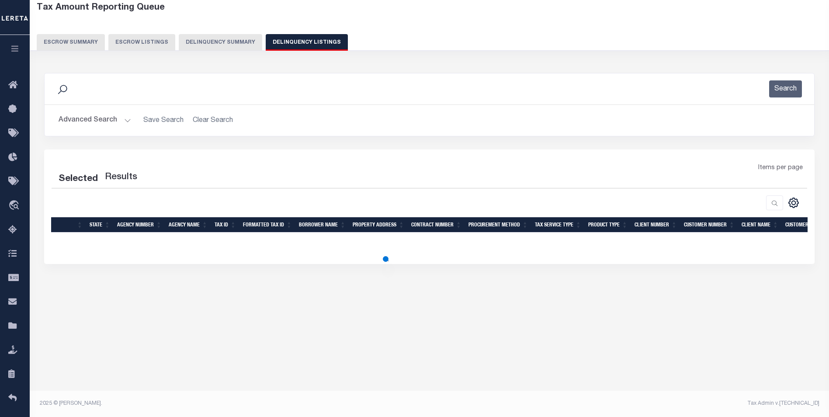
select select "100"
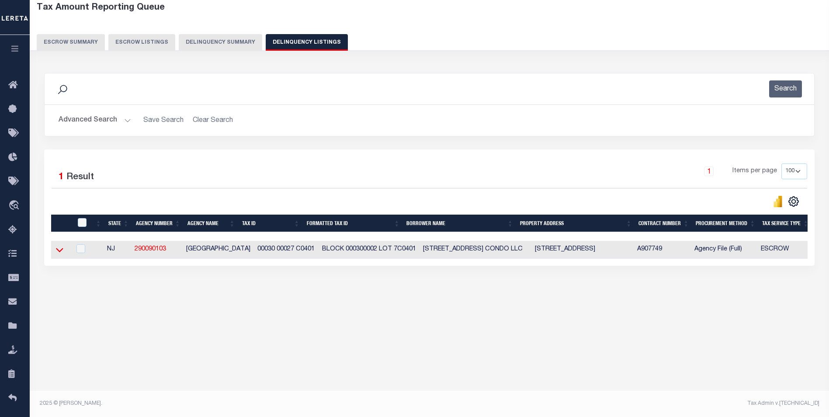
click at [58, 250] on icon at bounding box center [59, 249] width 7 height 9
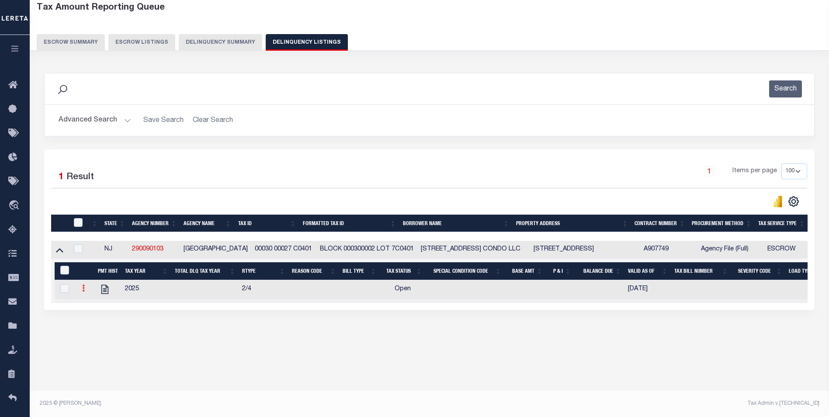
click at [84, 292] on icon at bounding box center [83, 288] width 3 height 7
click at [91, 322] on img "" at bounding box center [94, 317] width 9 height 9
select select "OP2"
select select
checkbox input "true"
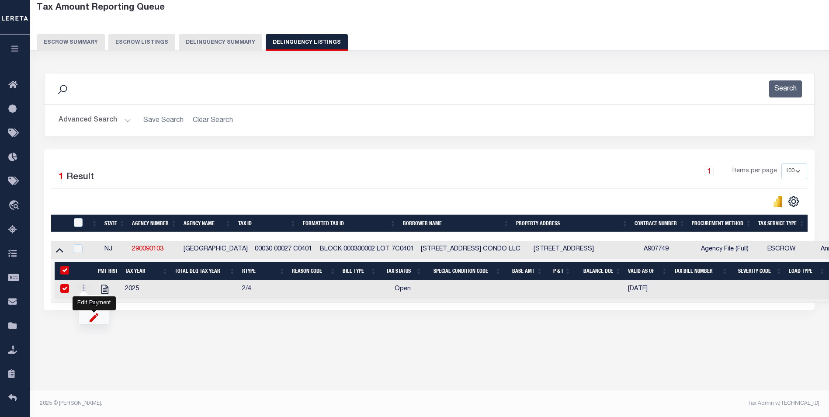
checkbox input "true"
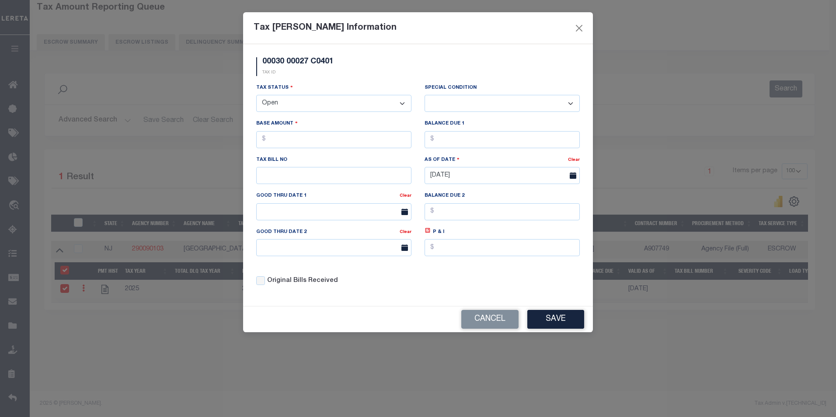
drag, startPoint x: 330, startPoint y: 109, endPoint x: 337, endPoint y: 111, distance: 7.7
click at [333, 109] on select "- Select Status - Open Due/Unpaid Paid Incomplete No Tax Due Internal Refund Pr…" at bounding box center [333, 103] width 155 height 17
select select "DUE"
click at [256, 95] on select "- Select Status - Open Due/Unpaid Paid Incomplete No Tax Due Internal Refund Pr…" at bounding box center [333, 103] width 155 height 17
select select "0"
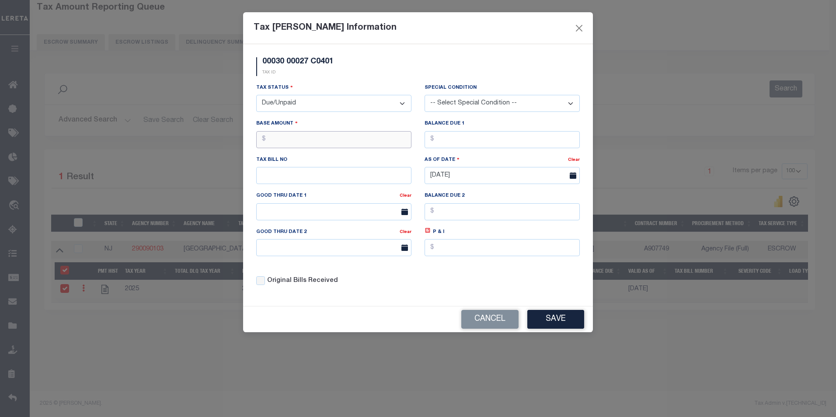
click at [323, 140] on input "text" at bounding box center [333, 139] width 155 height 17
type input "$100.00"
click at [552, 325] on button "Save" at bounding box center [555, 319] width 57 height 19
click at [461, 136] on input "text" at bounding box center [501, 139] width 155 height 17
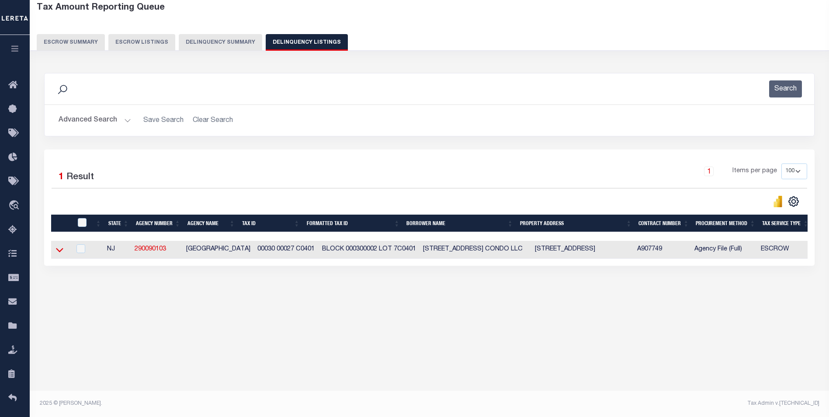
click at [60, 249] on icon at bounding box center [59, 249] width 7 height 9
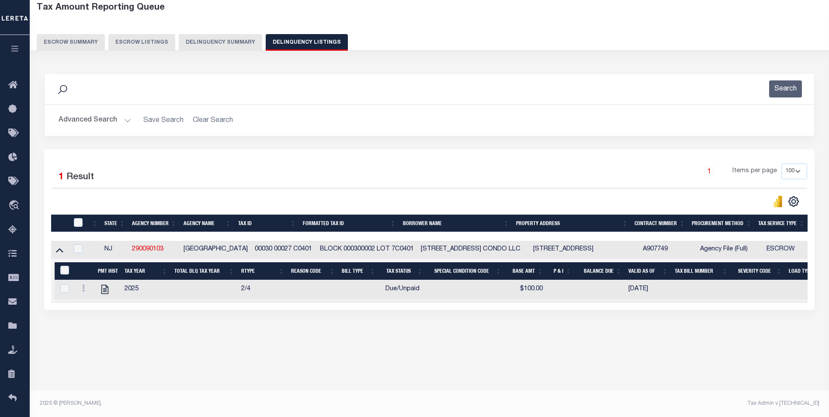
click at [78, 293] on td at bounding box center [84, 289] width 19 height 19
checkbox input "true"
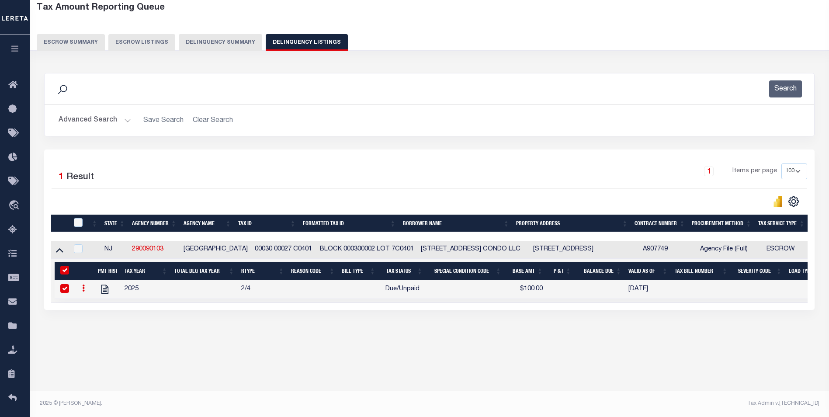
click at [80, 293] on link at bounding box center [84, 289] width 10 height 7
click at [92, 321] on img "" at bounding box center [94, 317] width 9 height 9
select select "DUE"
type input "$100.00"
checkbox input "false"
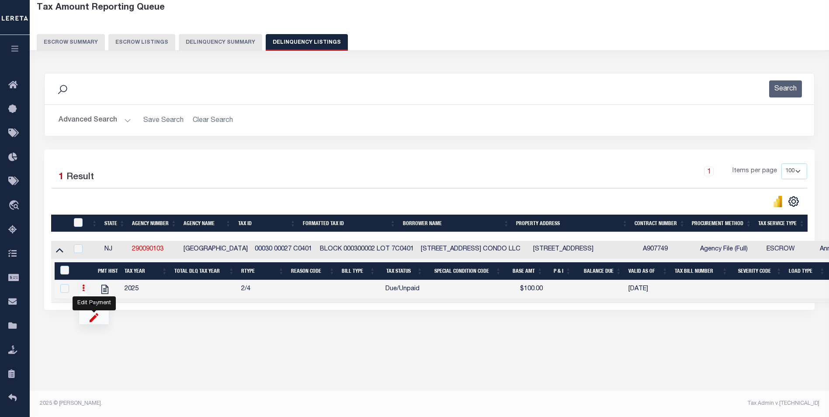
checkbox input "false"
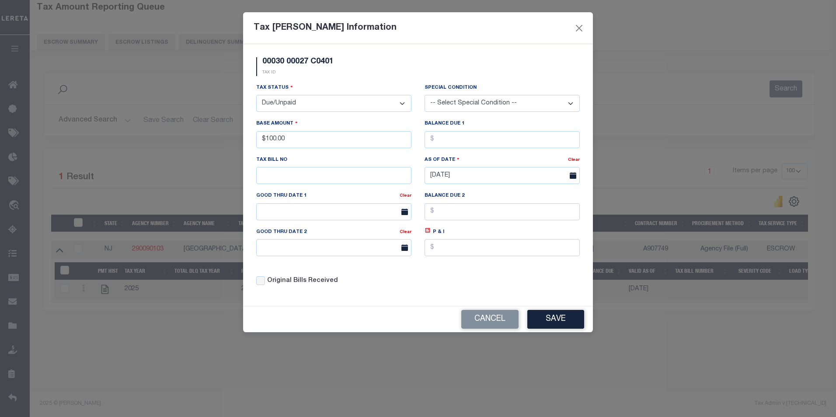
click at [466, 110] on select "-- Select Special Condition -- 3RD PARTY TAX LIEN AGENCY TAX LIEN (A.K.A Inside…" at bounding box center [501, 103] width 155 height 17
click at [369, 124] on div "Base Amount $100.00" at bounding box center [333, 133] width 155 height 29
click at [453, 142] on input "text" at bounding box center [501, 139] width 155 height 17
type input "$0.00"
click at [549, 322] on button "Save" at bounding box center [555, 319] width 57 height 19
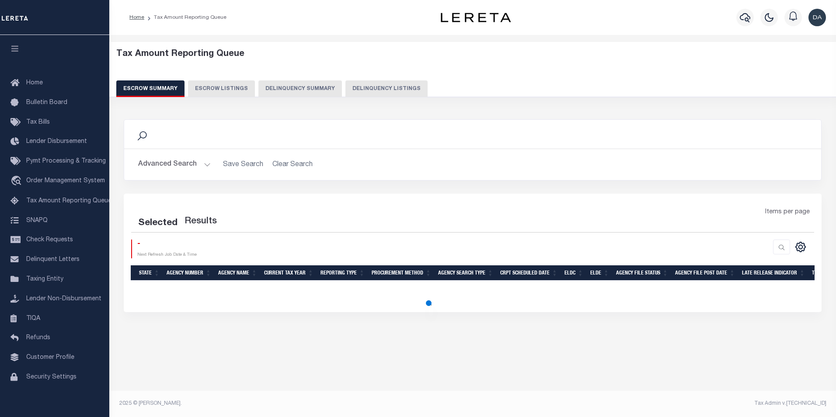
select select "100"
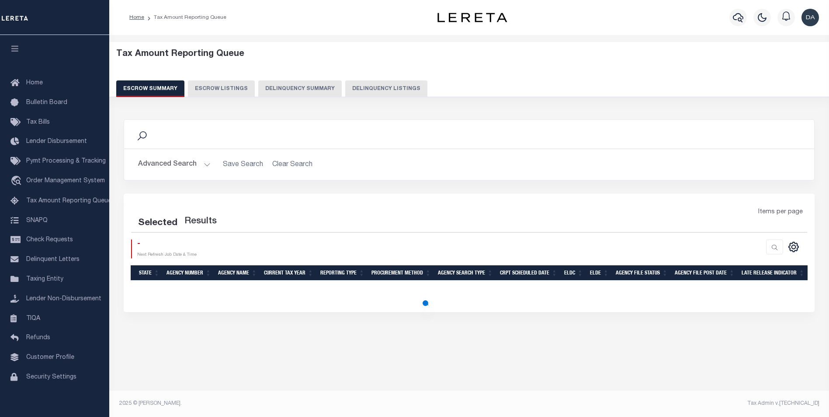
select select "100"
